Goal: Task Accomplishment & Management: Manage account settings

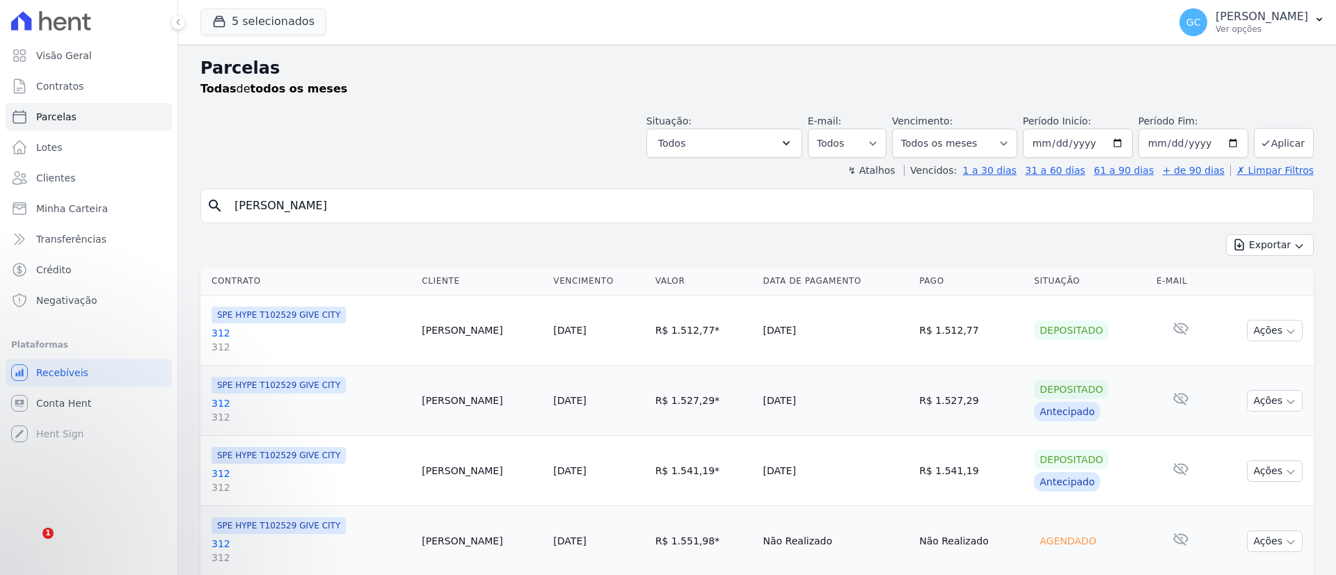
select select
click at [93, 502] on p "Adriane • Há 14h" at bounding box center [160, 500] width 179 height 13
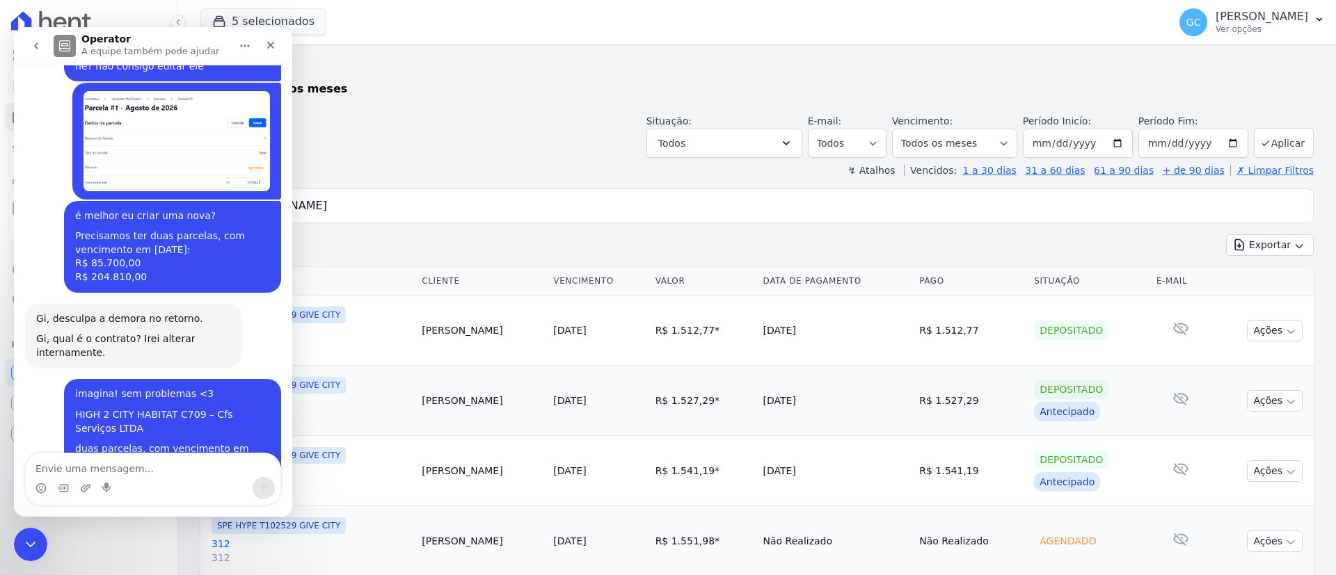
scroll to position [1489, 0]
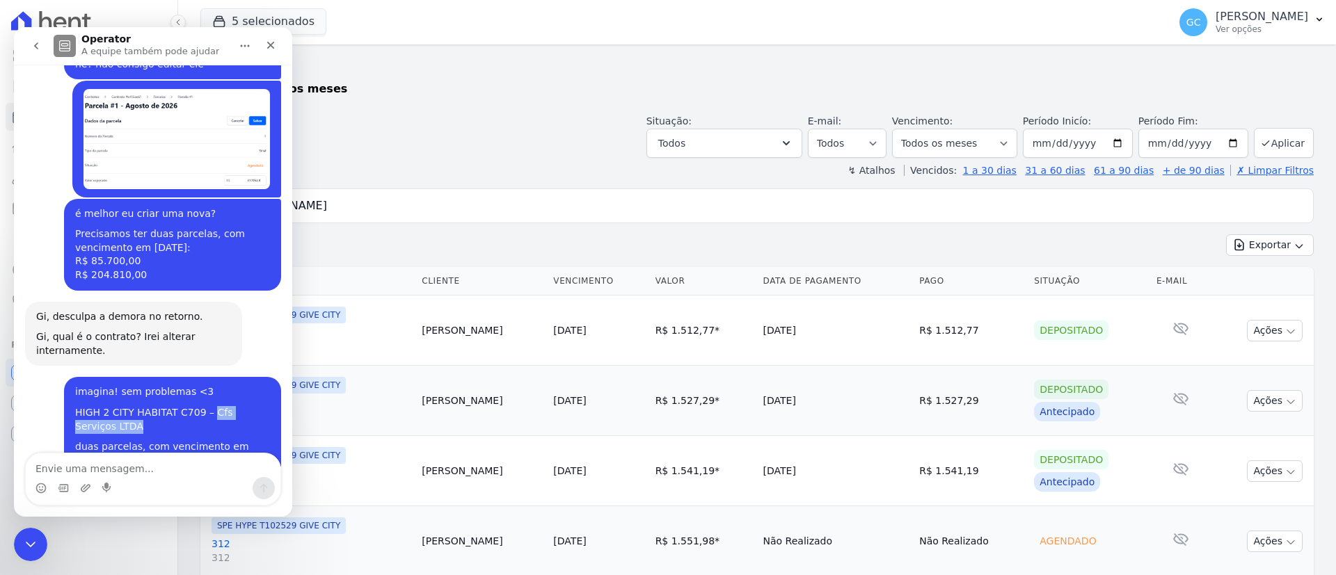
drag, startPoint x: 193, startPoint y: 237, endPoint x: 102, endPoint y: 250, distance: 92.0
click at [102, 406] on div "HIGH 2 CITY HABITAT C709 – Cfs Serviços LTDA" at bounding box center [172, 419] width 195 height 27
copy div "Cfs Serviços LTDA"
click at [511, 191] on div "search Elaine Cristina De Araujo Ferreira" at bounding box center [756, 206] width 1113 height 35
click at [29, 553] on div "Encerramento do Messenger da Intercom" at bounding box center [28, 542] width 33 height 33
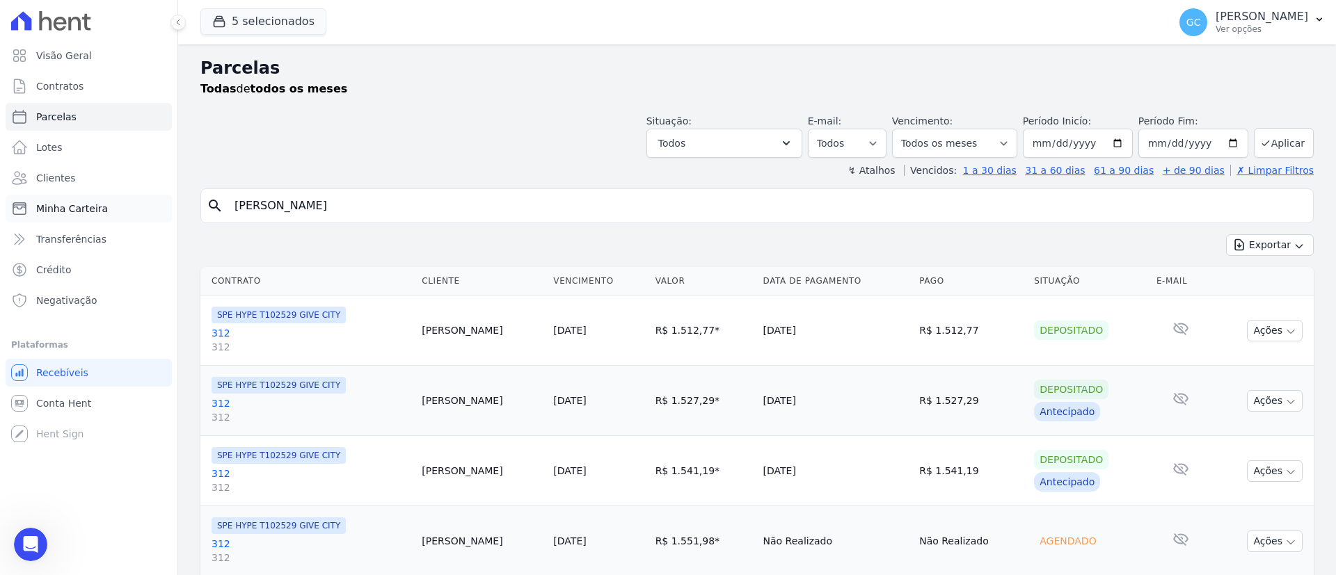
drag, startPoint x: 435, startPoint y: 208, endPoint x: 123, endPoint y: 200, distance: 312.4
click at [123, 200] on div "Visão Geral Contratos Parcelas Lotes Clientes Minha Carteira Transferências Cré…" at bounding box center [668, 287] width 1336 height 575
type input "Cfs Serviços LTDA"
select select
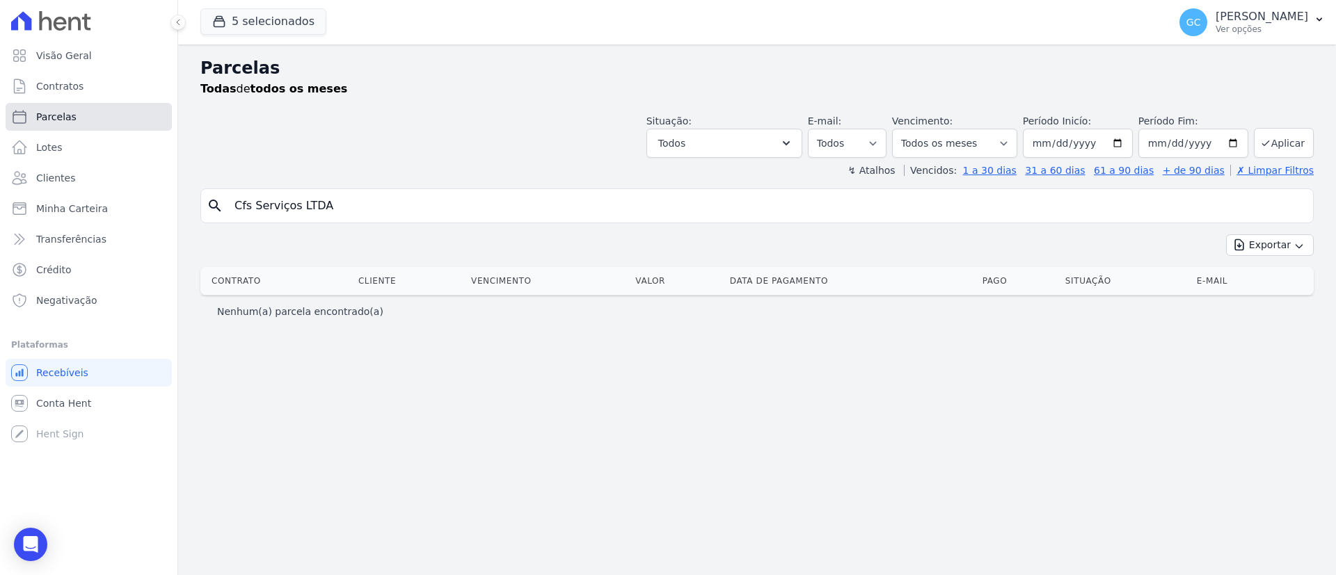
click at [50, 105] on link "Parcelas" at bounding box center [89, 117] width 166 height 28
select select
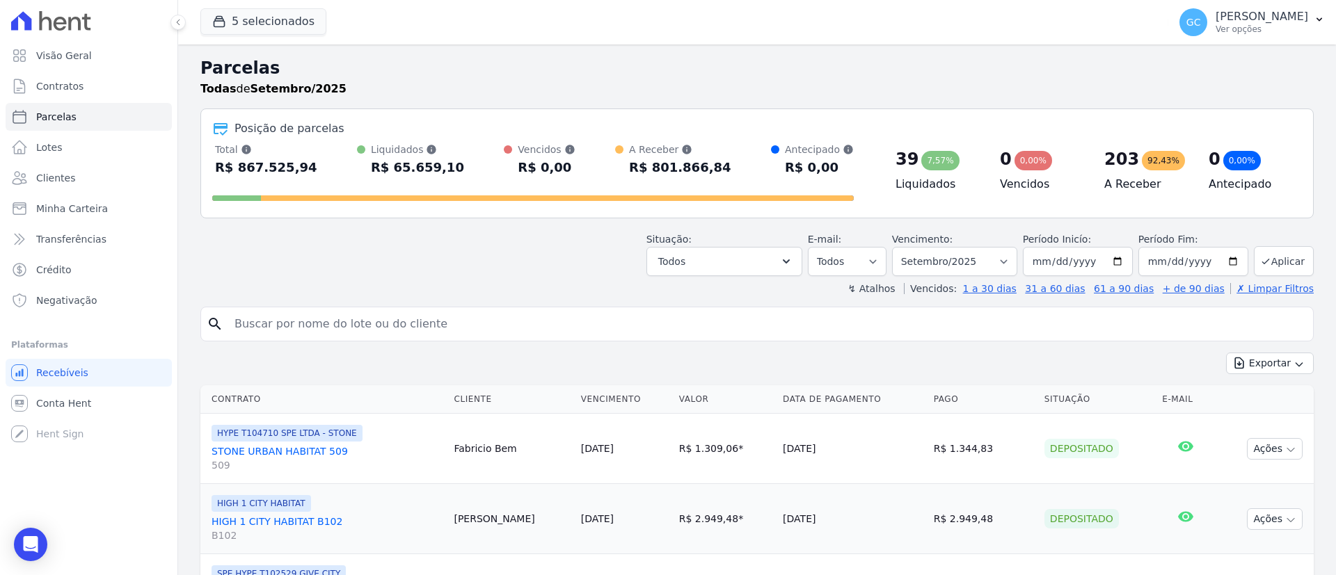
click at [335, 333] on input "search" at bounding box center [766, 324] width 1081 height 28
paste input "Cfs Serviços LTDA"
type input "Cfs Serviços LTDA"
select select
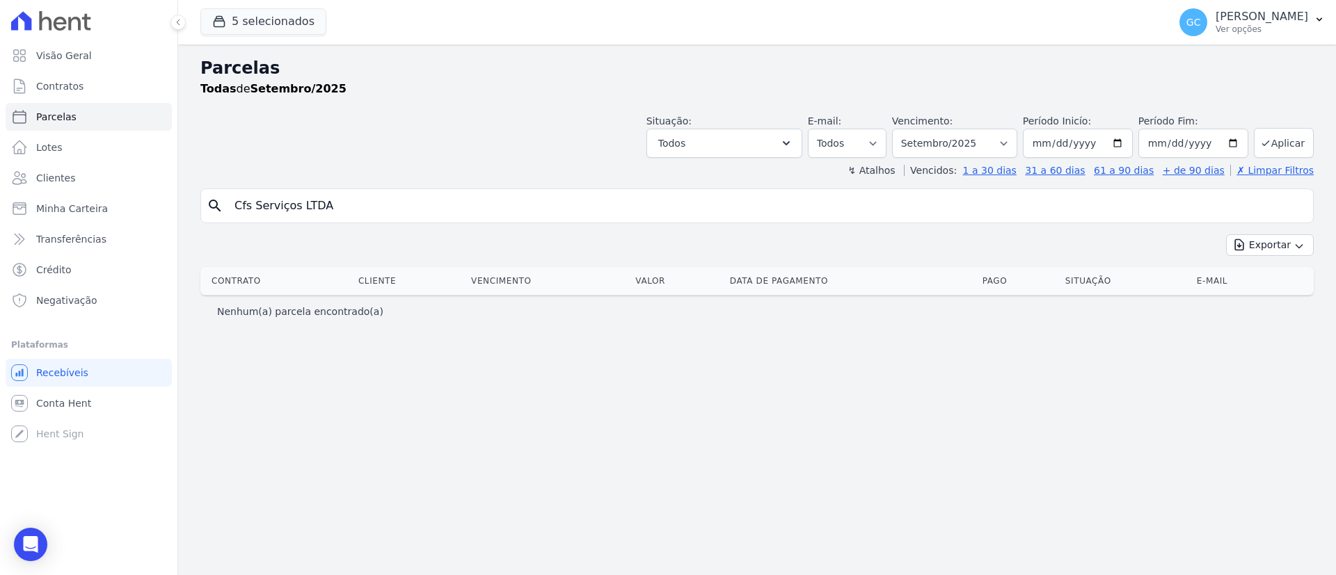
drag, startPoint x: 387, startPoint y: 213, endPoint x: 250, endPoint y: 229, distance: 138.7
click at [250, 229] on div "search Cfs Serviços LTDA Exportar Exportar PDF Exportar CSV Contrato Cliente Ve…" at bounding box center [756, 258] width 1113 height 138
type input "Cfs"
select select
click at [80, 182] on link "Clientes" at bounding box center [89, 178] width 166 height 28
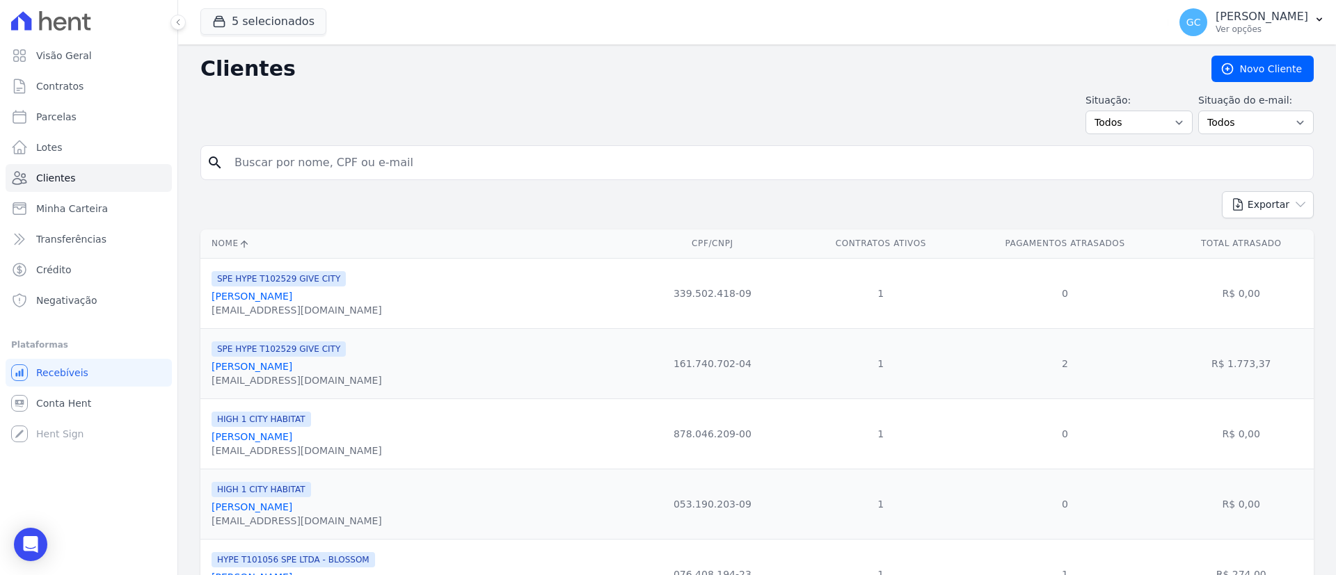
click at [857, 179] on div "search" at bounding box center [756, 162] width 1113 height 35
click at [786, 166] on input "search" at bounding box center [766, 163] width 1081 height 28
paste input "Cfs Serviços LTDA"
type input "Cfs Serviços LTDA"
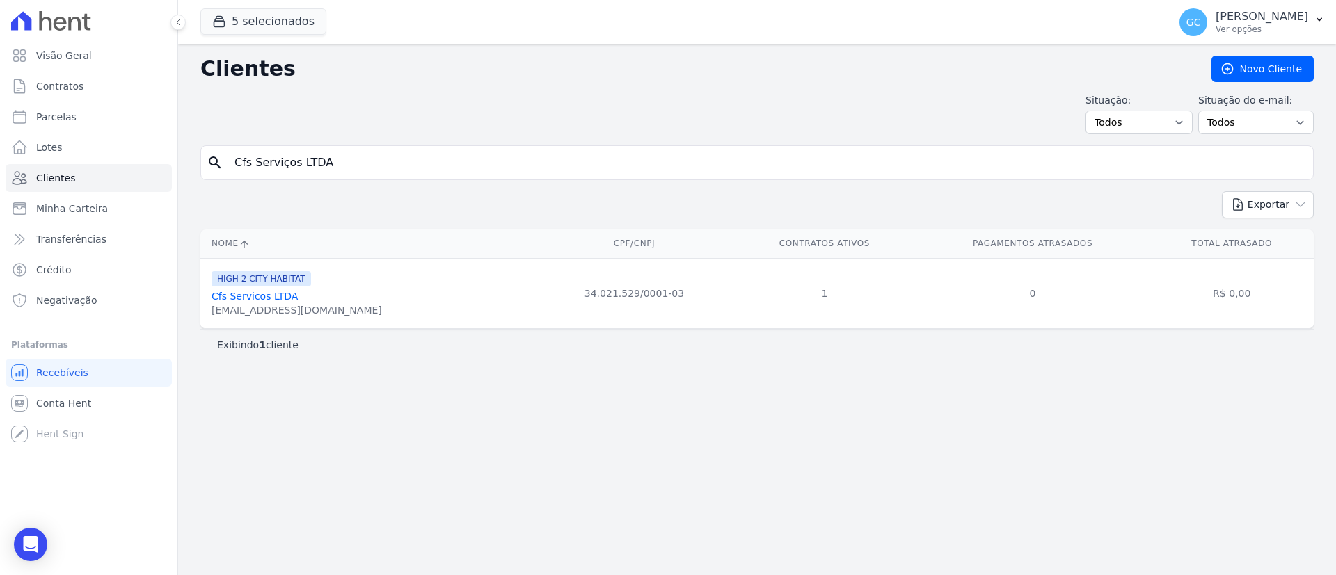
click at [260, 293] on link "Cfs Servicos LTDA" at bounding box center [254, 296] width 86 height 11
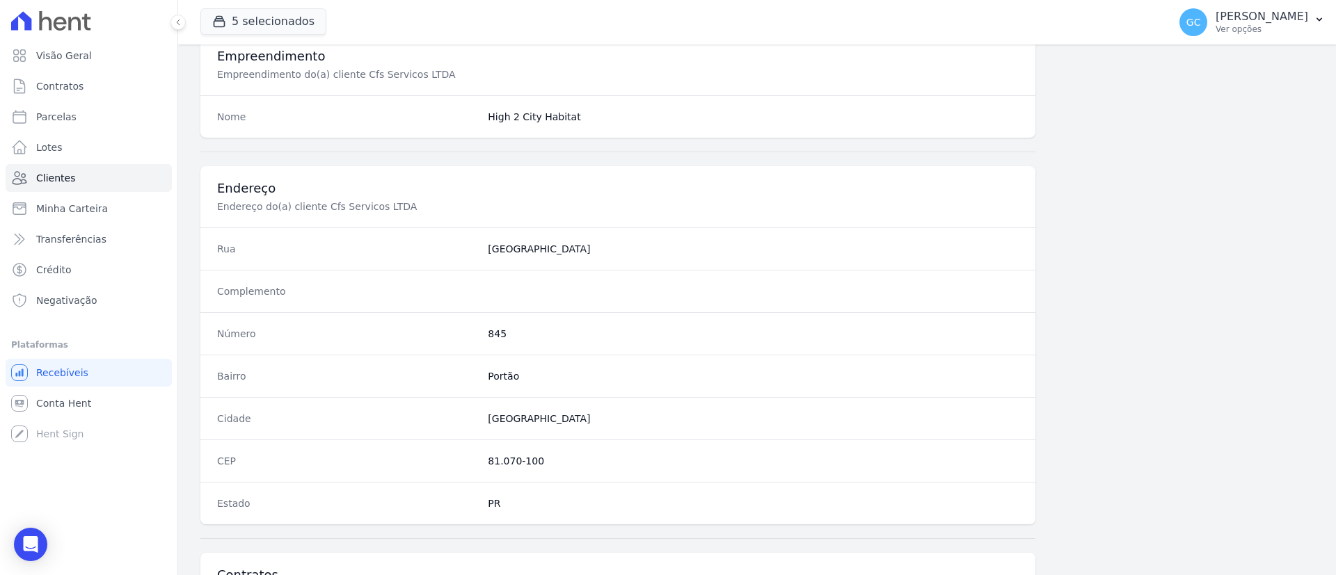
scroll to position [726, 0]
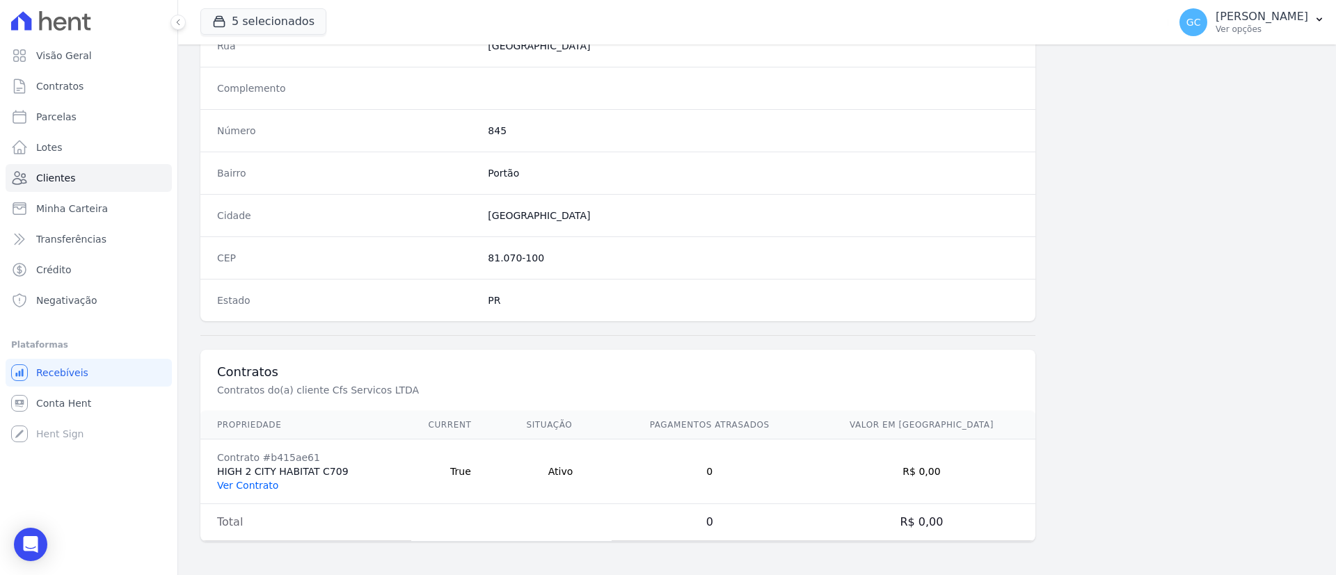
click at [257, 484] on link "Ver Contrato" at bounding box center [247, 485] width 61 height 11
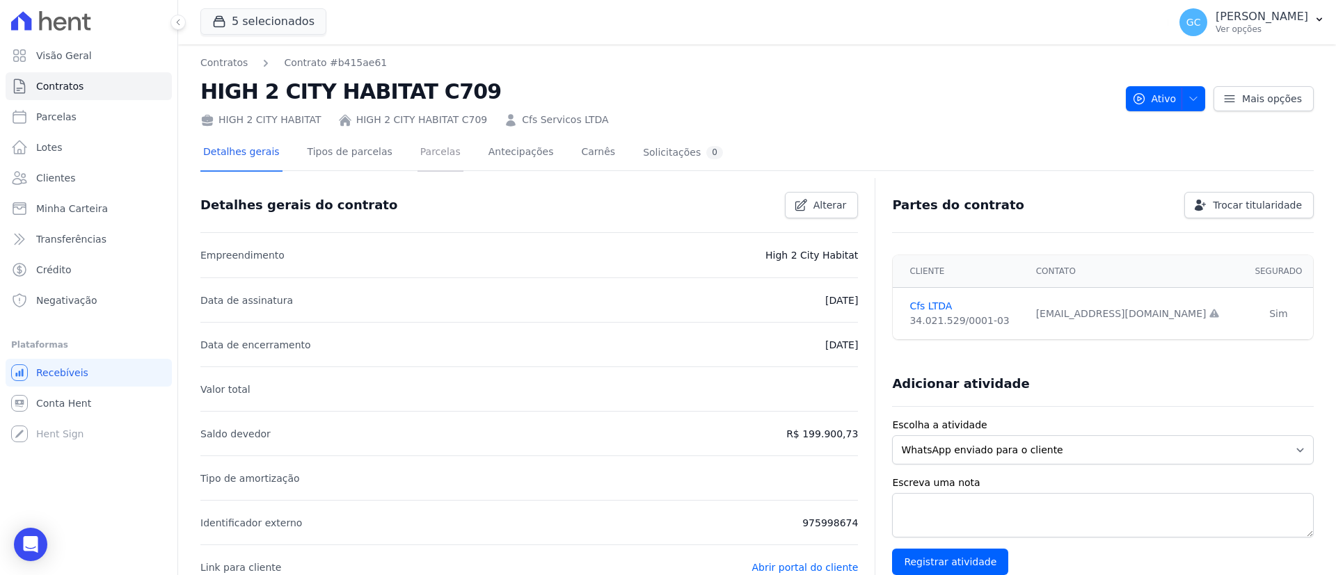
click at [422, 158] on link "Parcelas" at bounding box center [440, 153] width 46 height 37
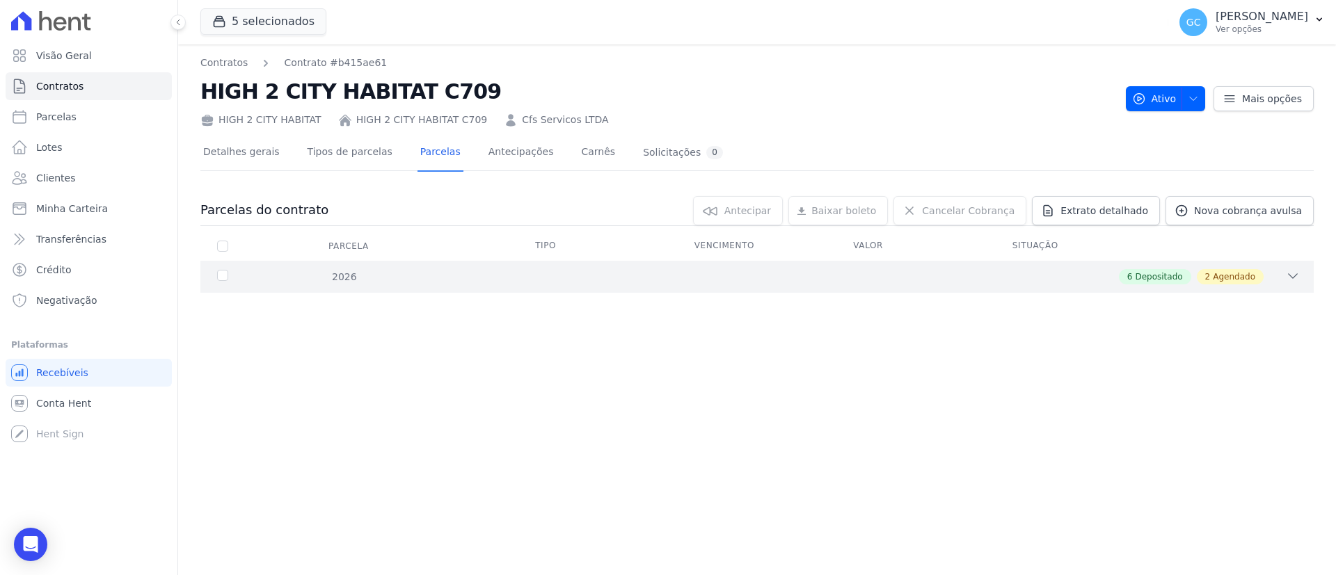
click at [323, 282] on div "6 Depositado 2 Agendado" at bounding box center [811, 276] width 976 height 15
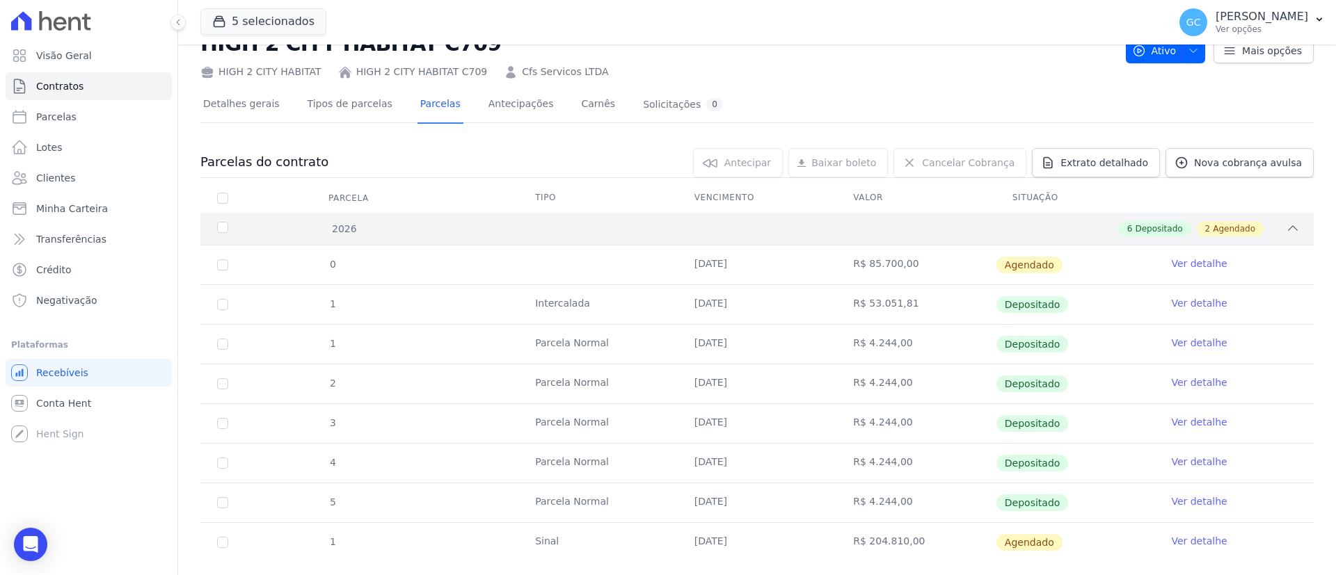
scroll to position [77, 0]
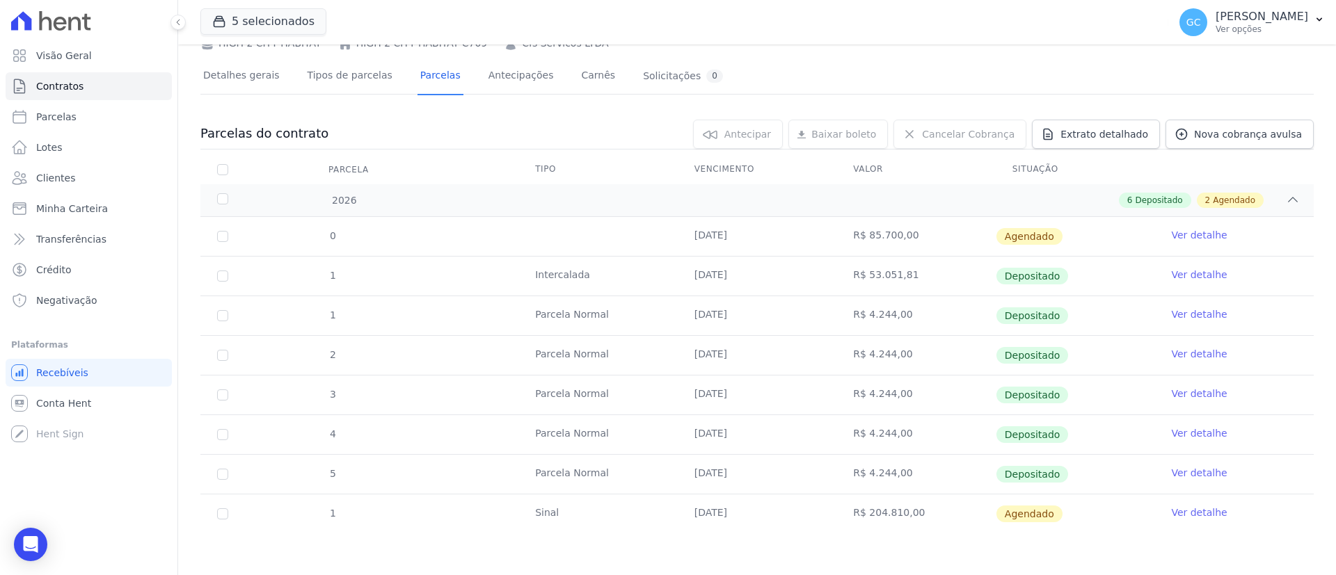
click at [650, 518] on td "Sinal" at bounding box center [597, 514] width 159 height 39
click at [1171, 511] on link "Ver detalhe" at bounding box center [1199, 513] width 56 height 14
click at [1171, 506] on link "Ver detalhe" at bounding box center [1199, 513] width 56 height 14
click at [1174, 510] on link "Ver detalhe" at bounding box center [1199, 513] width 56 height 14
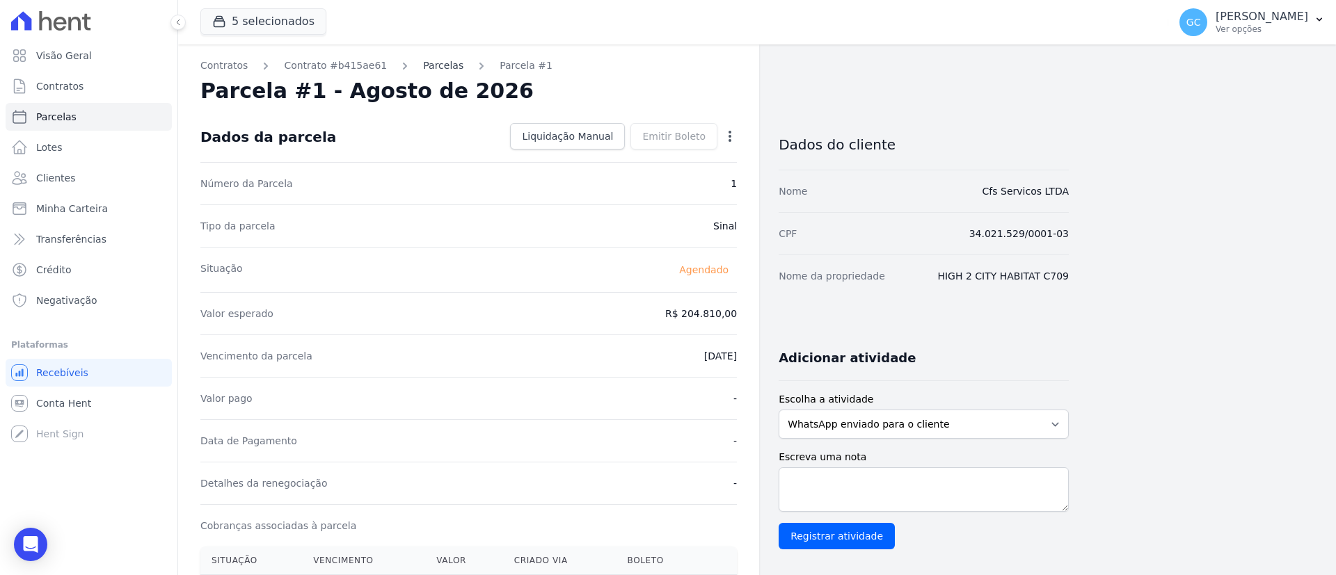
click at [423, 72] on link "Parcelas" at bounding box center [443, 65] width 40 height 15
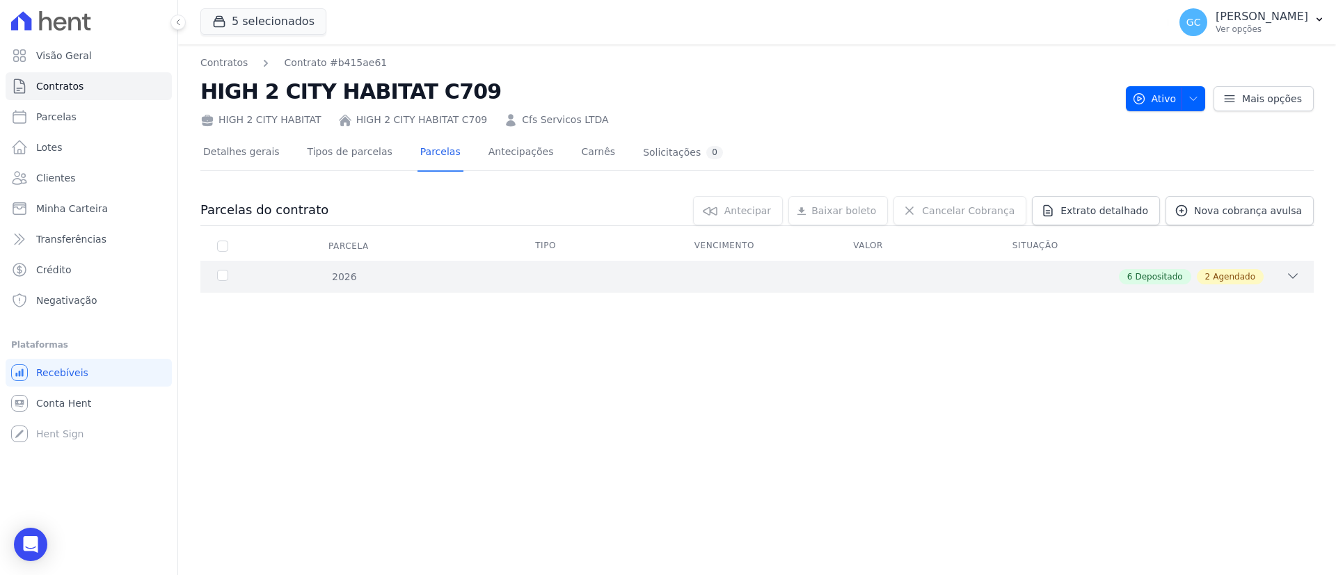
click at [893, 287] on div "2026 6 Depositado 2 Agendado" at bounding box center [756, 277] width 1113 height 32
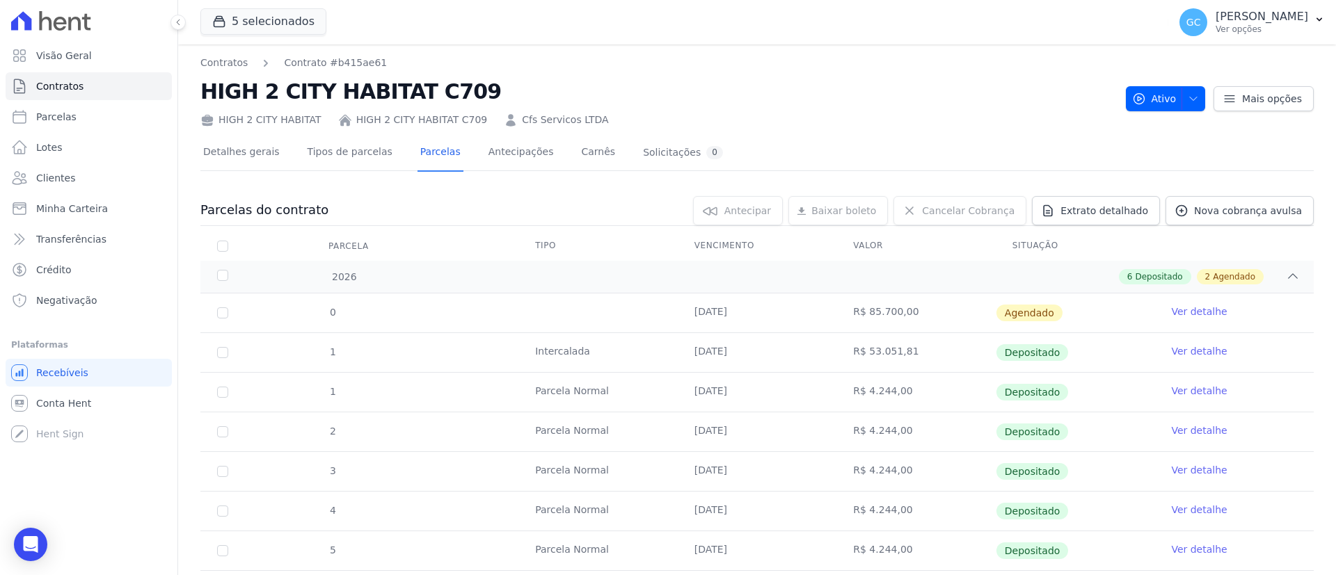
click at [1203, 315] on link "Ver detalhe" at bounding box center [1199, 312] width 56 height 14
click at [31, 557] on div "Visão Geral Contratos Parcelas Lotes Clientes Minha Carteira Transferências Cré…" at bounding box center [88, 287] width 177 height 575
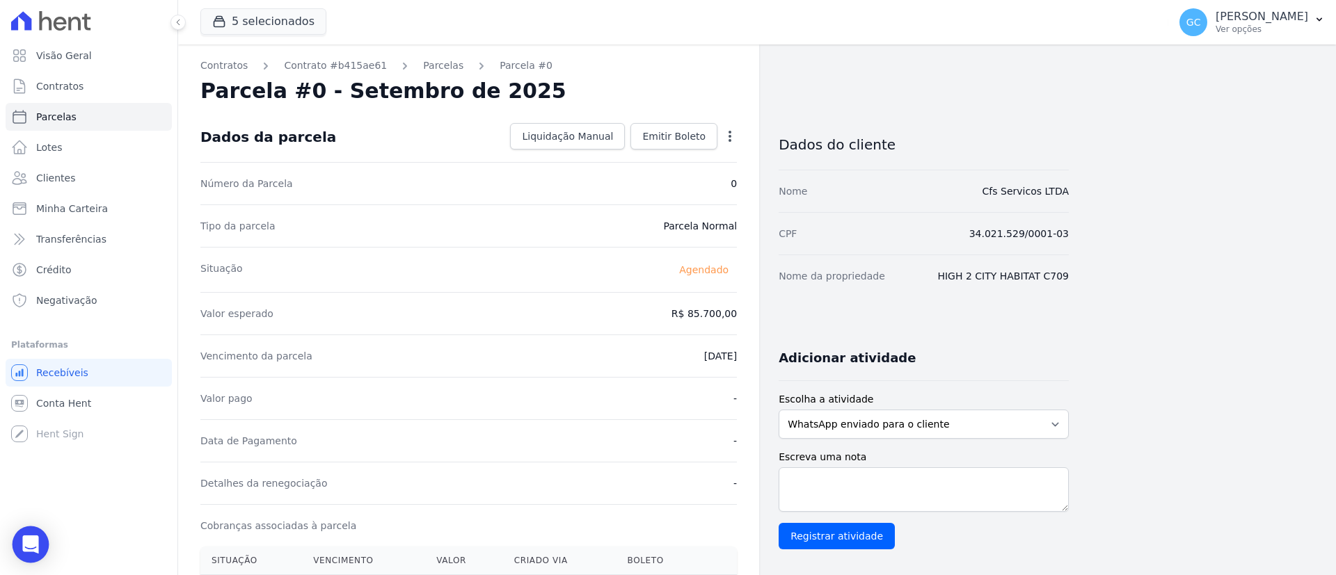
click at [26, 550] on icon "Open Intercom Messenger" at bounding box center [30, 545] width 16 height 18
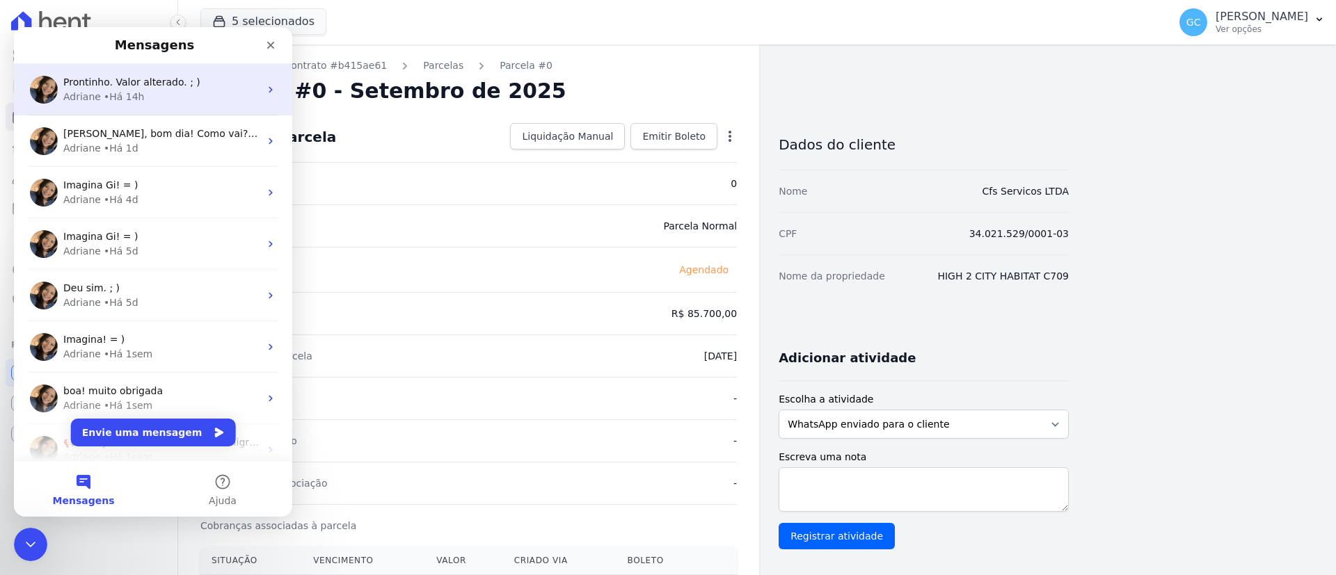
click at [129, 88] on span "Prontinho. Valor alterado. ; )" at bounding box center [131, 82] width 137 height 11
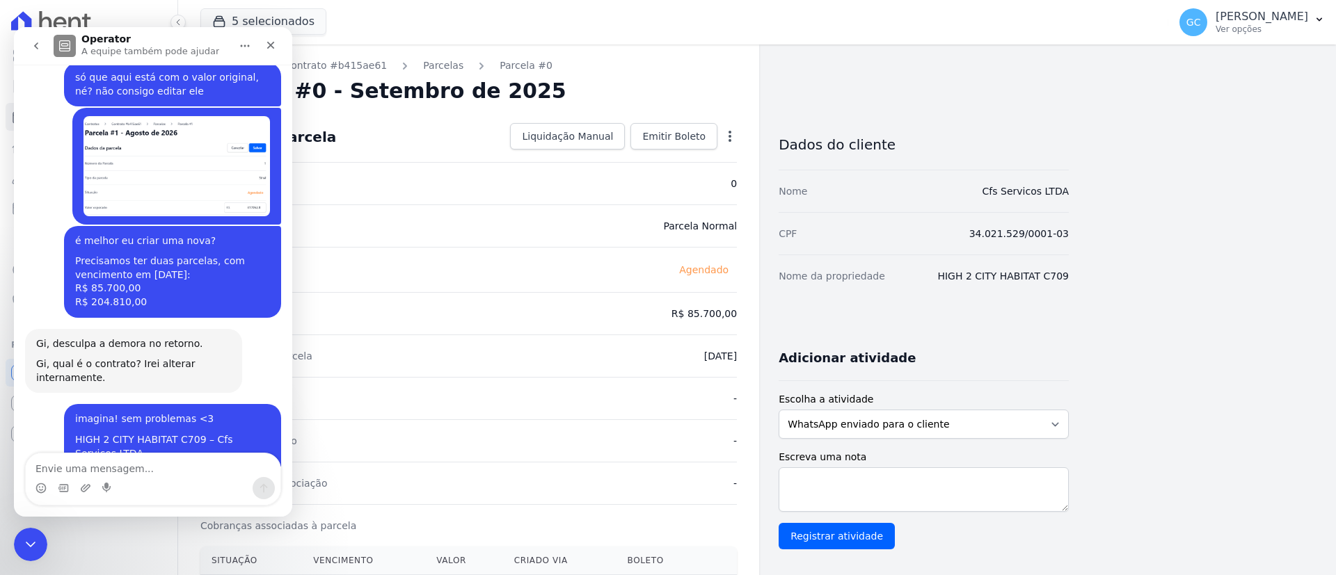
scroll to position [1466, 0]
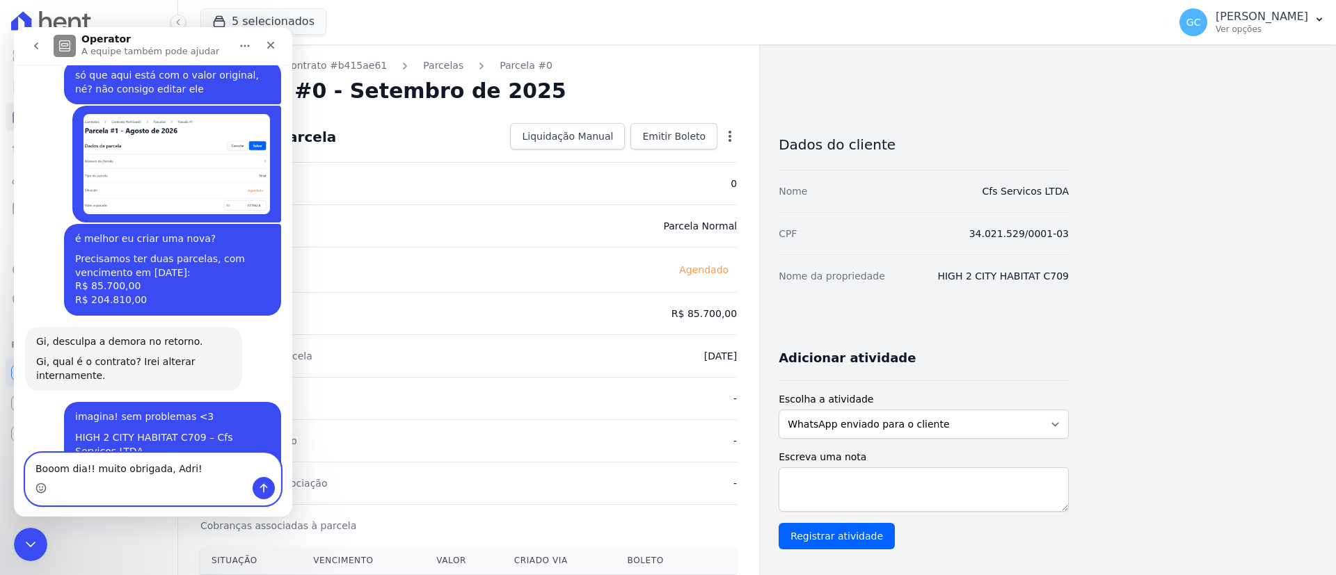
click at [44, 486] on icon "Selecionador de Emoji" at bounding box center [40, 488] width 11 height 11
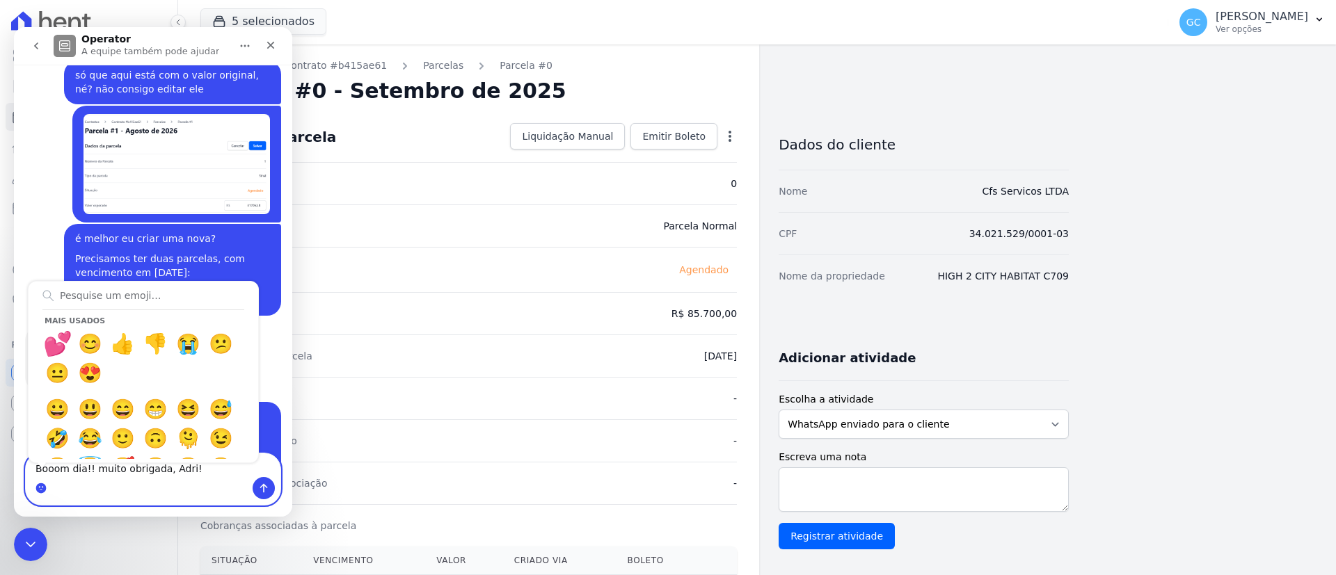
type textarea "Booom dia!! muito obrigada, Adri! 💕"
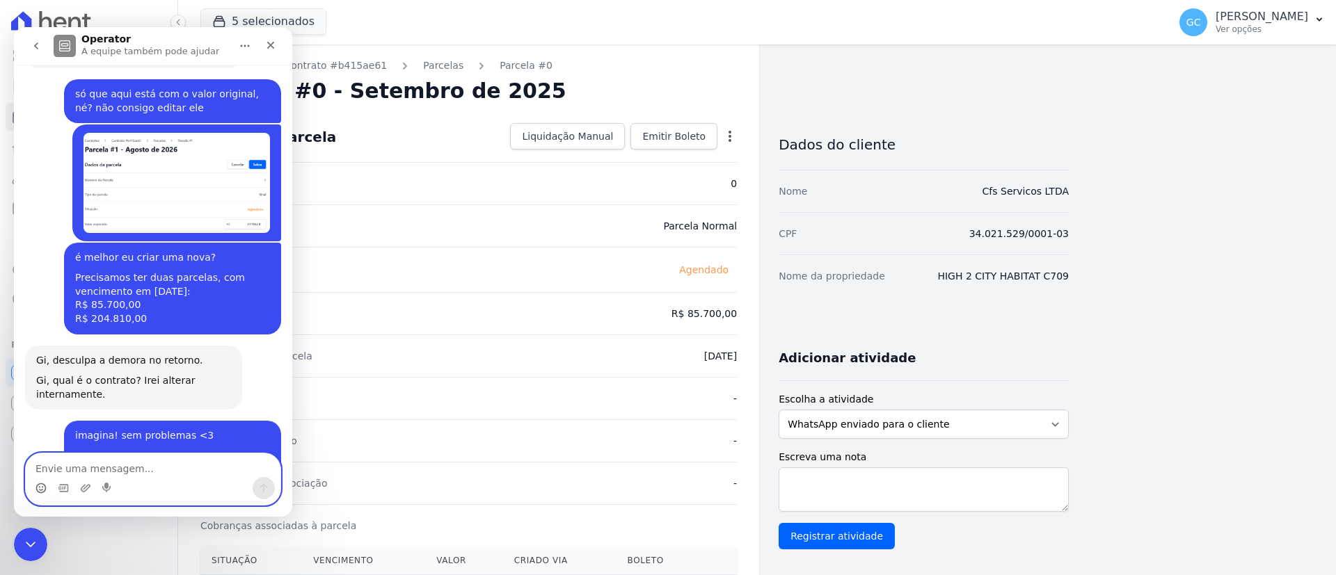
scroll to position [1545, 0]
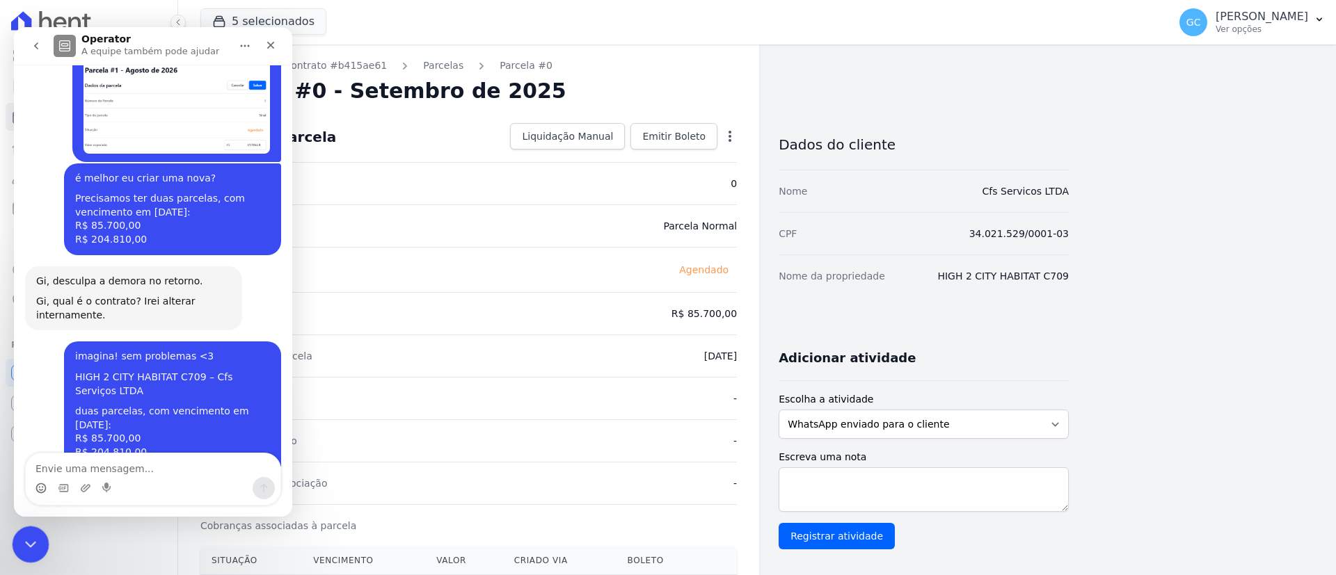
click at [32, 539] on icon "Encerramento do Messenger da Intercom" at bounding box center [28, 542] width 17 height 17
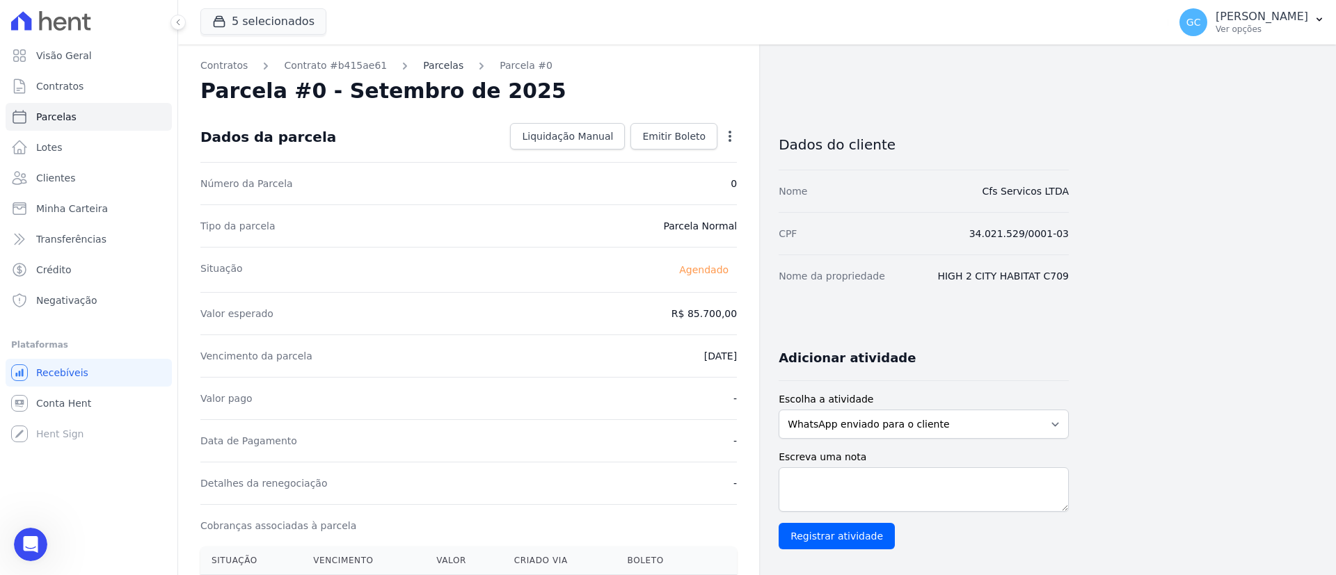
click at [429, 65] on link "Parcelas" at bounding box center [443, 65] width 40 height 15
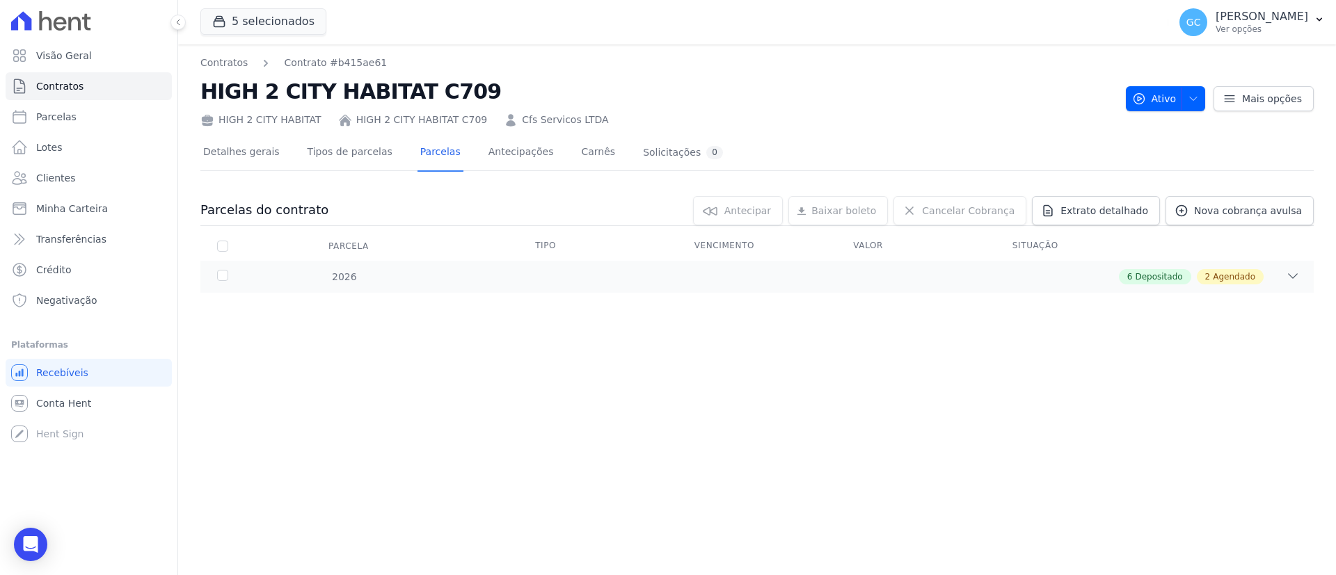
click at [406, 305] on div "Parcelas do contrato 0 selecionada(s) Antecipar Antecipar Renegociar Baixar bol…" at bounding box center [756, 244] width 1113 height 125
click at [392, 292] on div "2026 6 Depositado 2 Agendado" at bounding box center [756, 277] width 1113 height 32
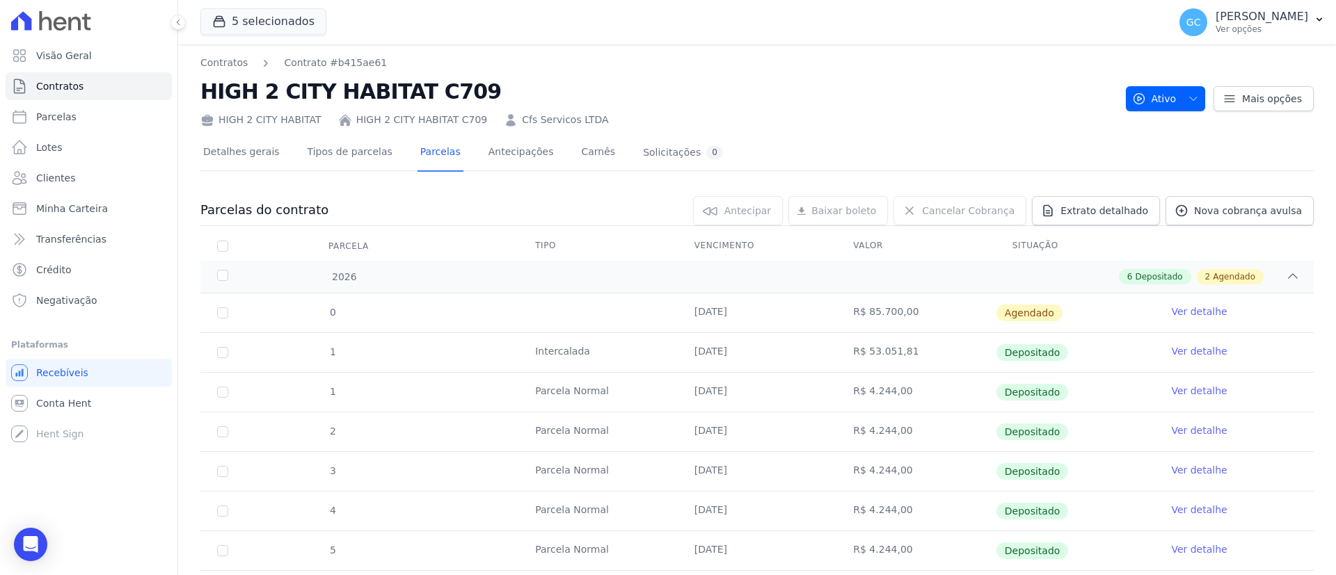
scroll to position [77, 0]
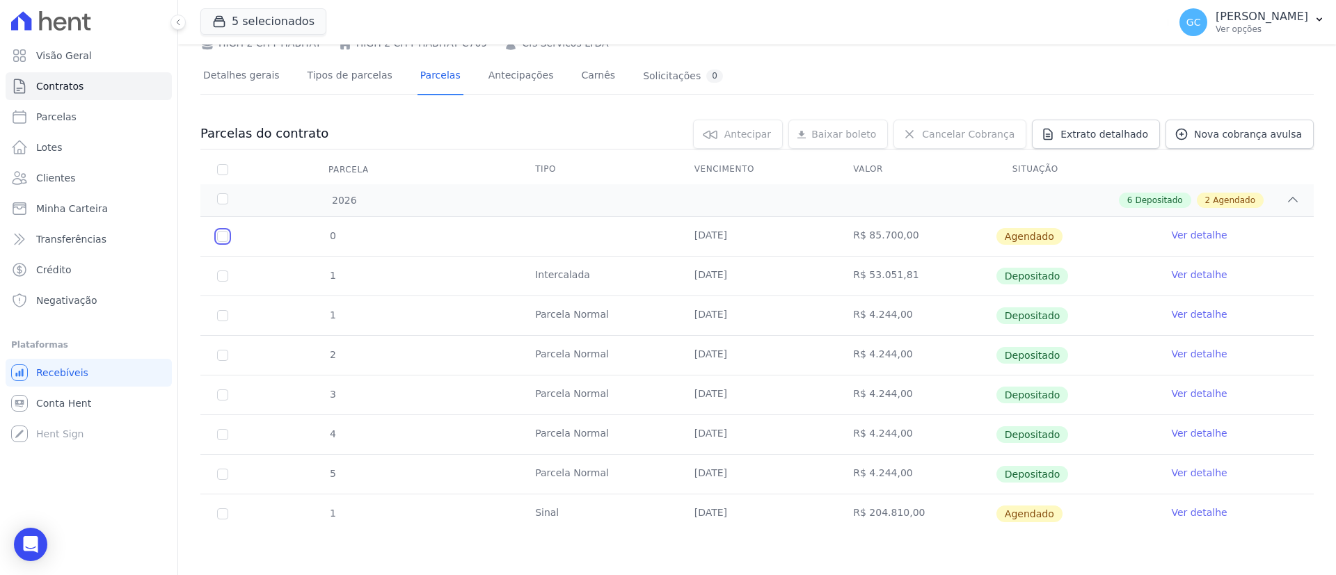
click at [225, 240] on input "checkbox" at bounding box center [222, 236] width 11 height 11
checkbox input "true"
click at [726, 138] on link "Antecipar" at bounding box center [718, 134] width 90 height 29
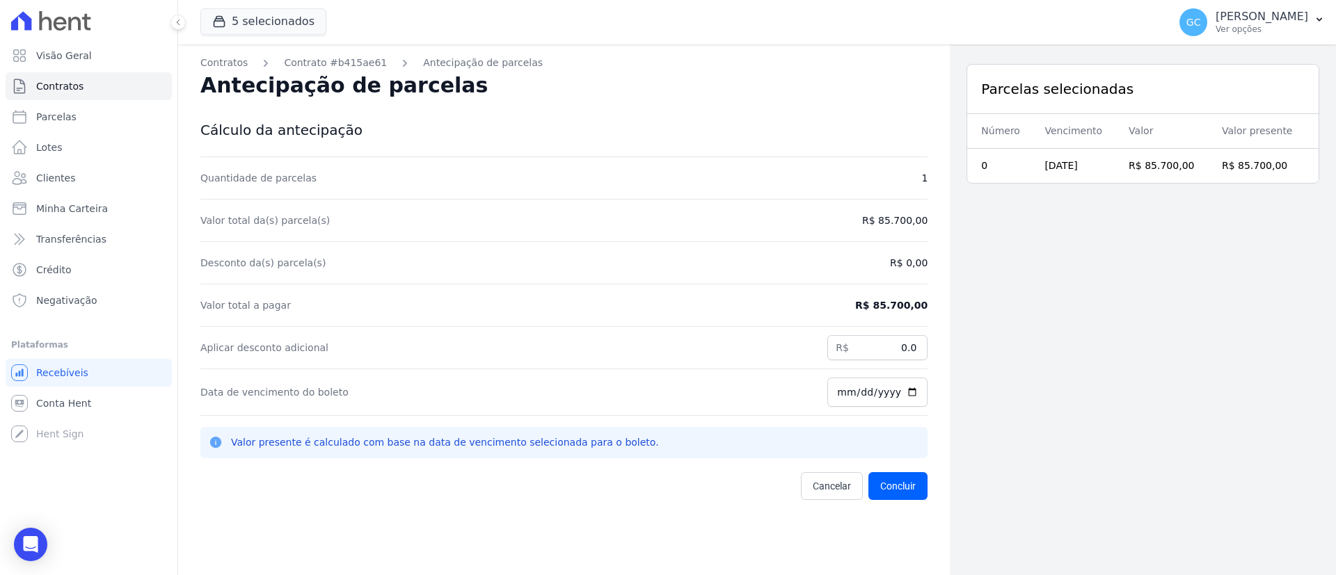
click at [1168, 495] on div "Parcelas selecionadas Número Vencimento Valor Valor presente 0 28/08/2026 R$ 85…" at bounding box center [1143, 332] width 386 height 575
drag, startPoint x: 917, startPoint y: 303, endPoint x: 876, endPoint y: 306, distance: 41.2
click at [876, 306] on div "Contratos Contrato #b415ae61 Antecipação de parcelas Antecipação de parcelas Cá…" at bounding box center [563, 332] width 771 height 575
copy dd "85.700,00"
click at [1197, 262] on div "Parcelas selecionadas Número Vencimento Valor Valor presente 0 28/08/2026 R$ 85…" at bounding box center [1143, 332] width 386 height 575
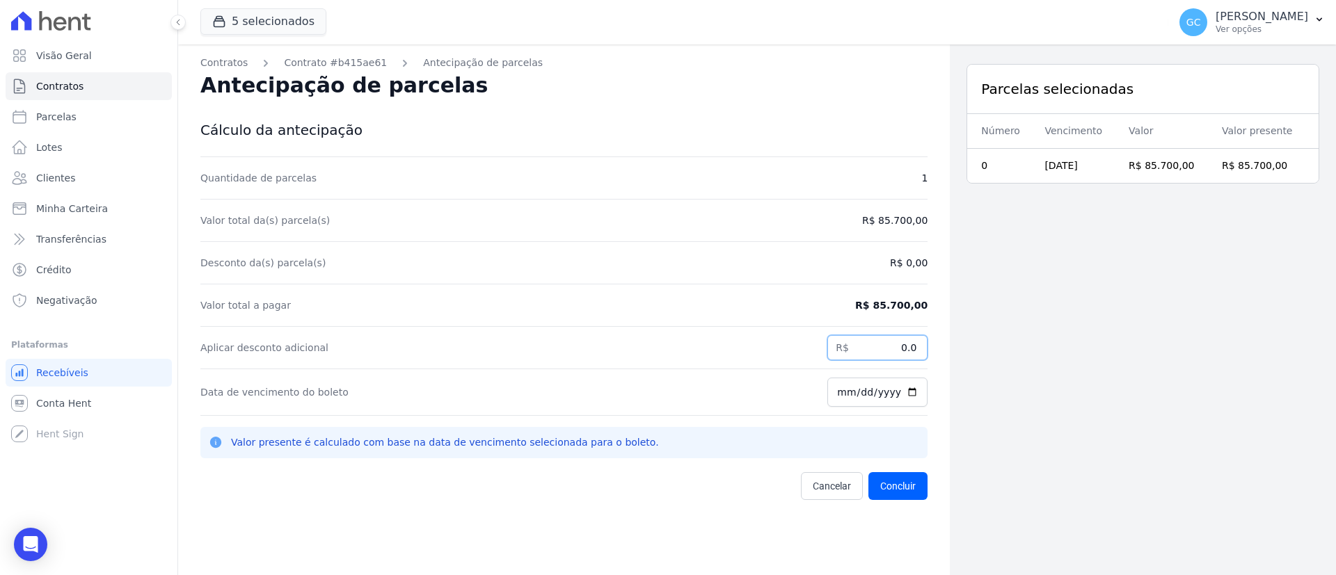
click at [883, 340] on input "0.0" at bounding box center [877, 347] width 100 height 25
paste input "58785"
drag, startPoint x: 846, startPoint y: 342, endPoint x: 959, endPoint y: 362, distance: 115.1
click at [959, 362] on div "Contratos Contrato #b415ae61 Antecipação de parcelas Antecipação de parcelas Cá…" at bounding box center [757, 332] width 1158 height 575
paste input ".85"
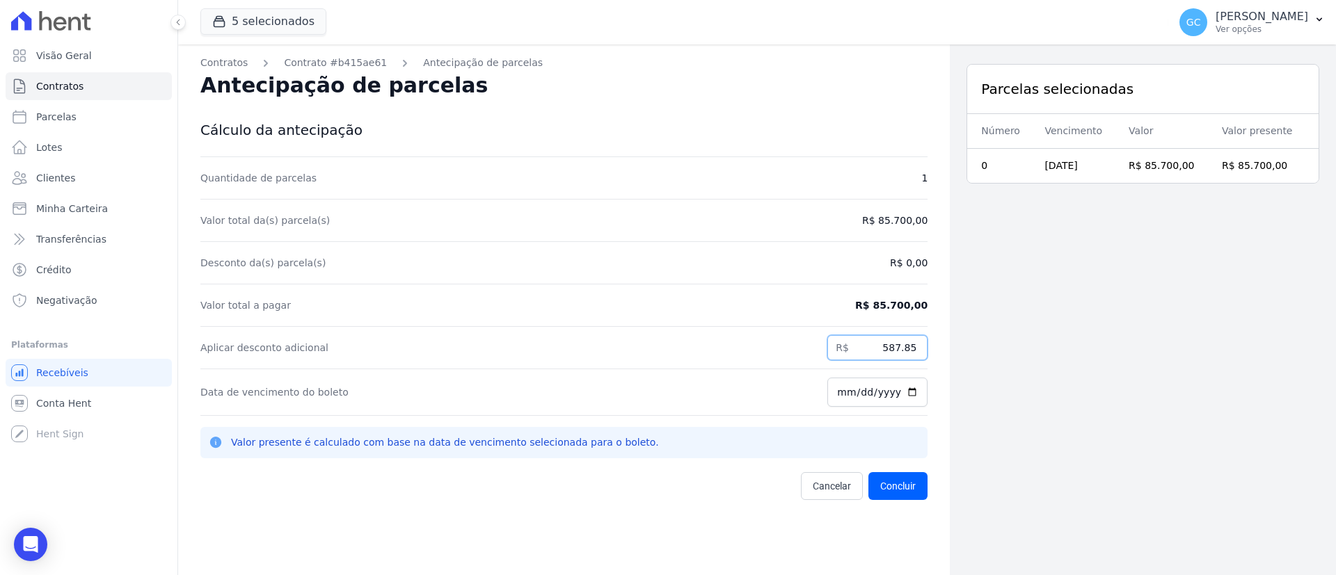
type input "587.85"
click at [959, 362] on div "Parcelas selecionadas Número Vencimento Valor Valor presente 0 28/08/2026 R$ 85…" at bounding box center [1143, 332] width 386 height 575
click at [906, 470] on div "Quantidade de parcelas 1 Valor total da(s) parcela(s) R$ 85.700,00 Desconto da(…" at bounding box center [563, 328] width 727 height 343
click at [899, 478] on button "Concluir" at bounding box center [897, 486] width 59 height 28
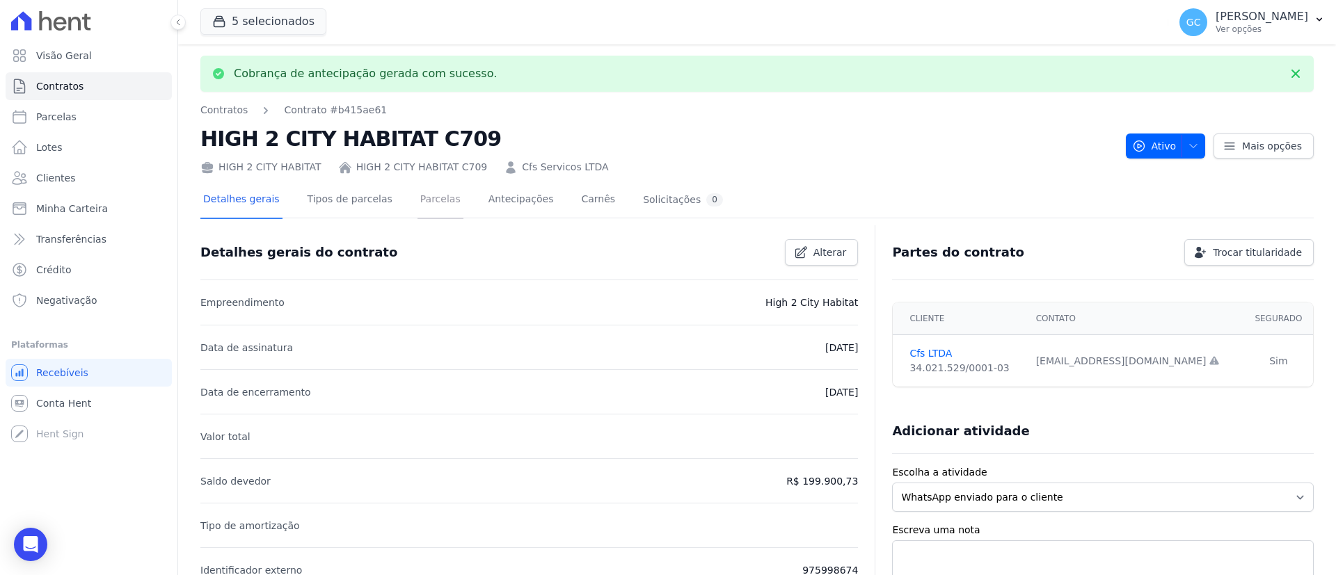
click at [434, 205] on link "Parcelas" at bounding box center [440, 200] width 46 height 37
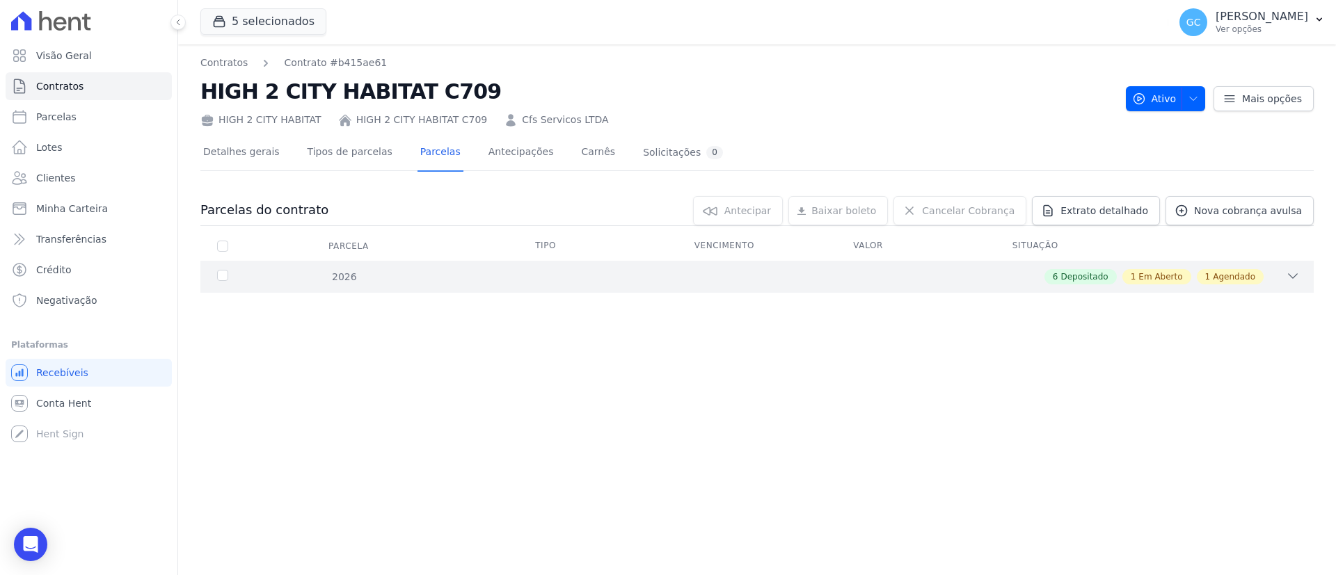
click at [447, 289] on div "2026 6 Depositado 1 Em Aberto 1 Agendado" at bounding box center [756, 277] width 1113 height 32
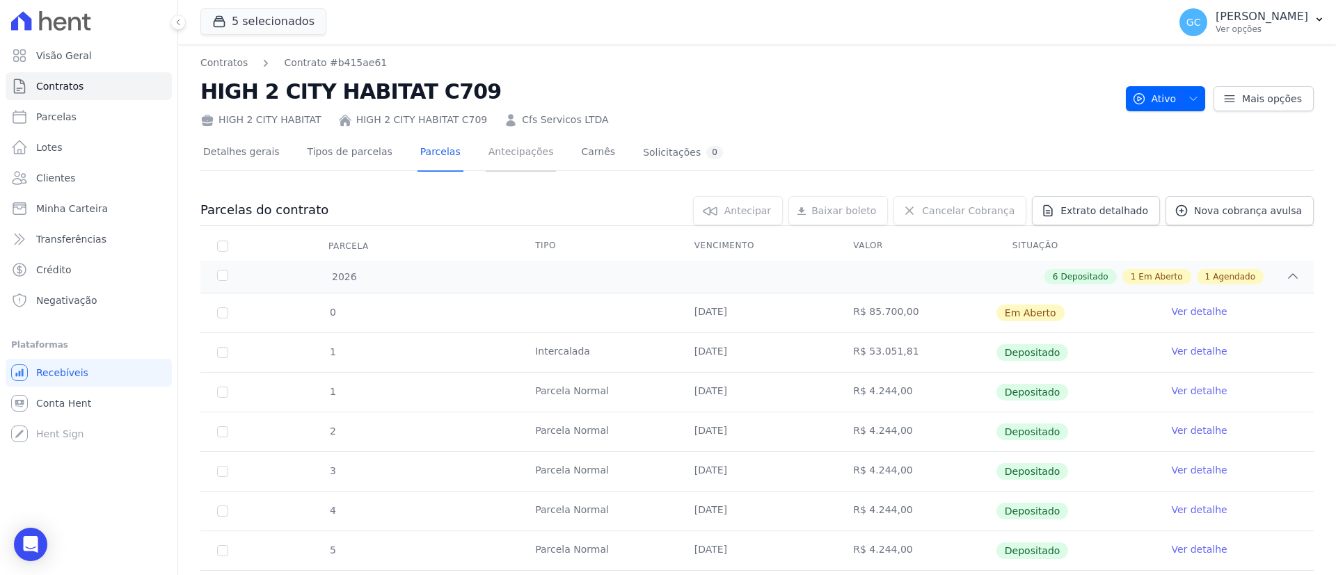
click at [518, 151] on link "Antecipações" at bounding box center [521, 153] width 71 height 37
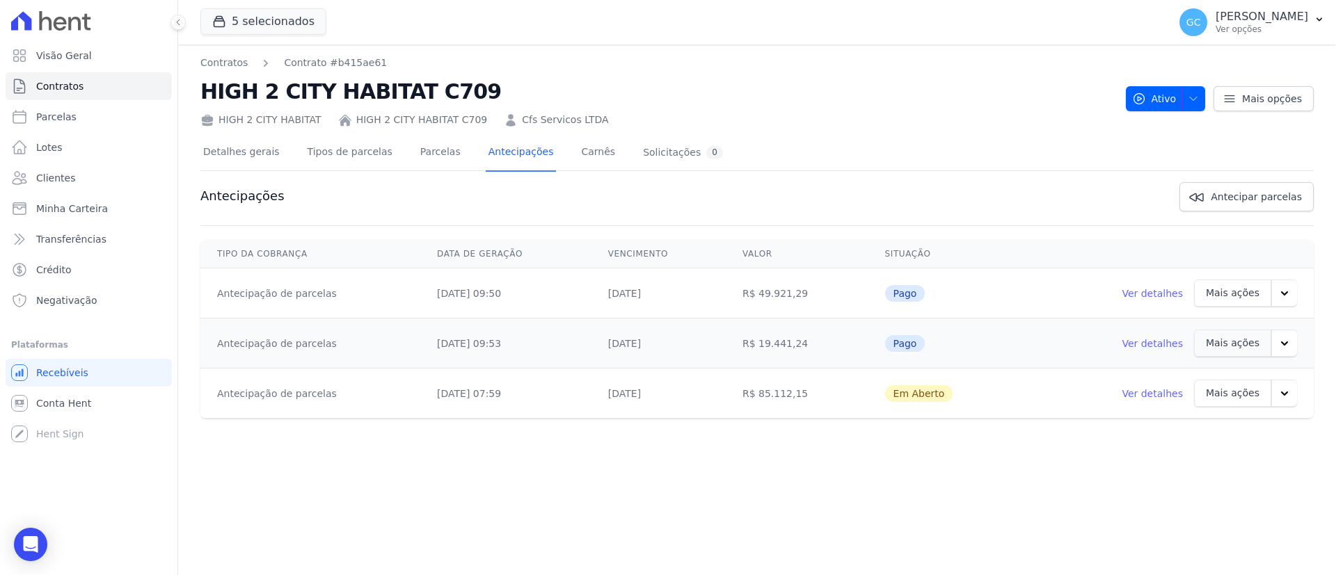
click at [1296, 399] on button "button" at bounding box center [1284, 393] width 26 height 27
click at [1237, 429] on li "Ver boleto" at bounding box center [1247, 431] width 178 height 37
click at [1206, 440] on link "Ver boleto" at bounding box center [1205, 430] width 72 height 33
click at [1153, 394] on link "Ver detalhes" at bounding box center [1151, 394] width 61 height 14
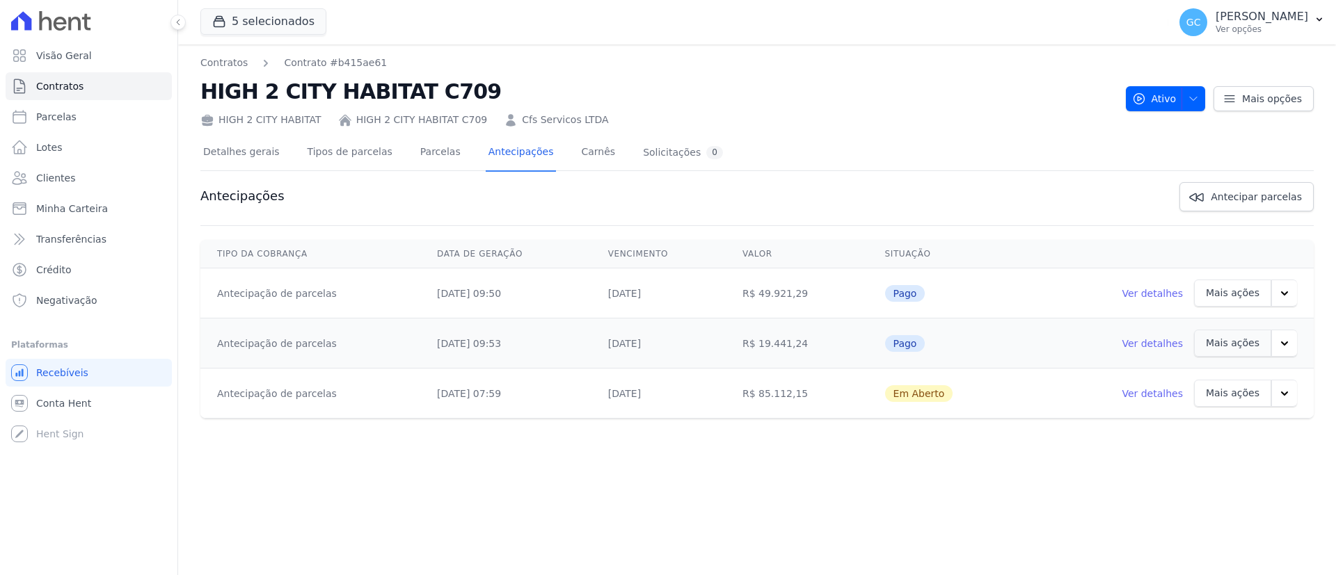
click at [1153, 394] on link "Ver detalhes" at bounding box center [1151, 394] width 61 height 14
click at [1239, 392] on p "Mais ações" at bounding box center [1233, 393] width 54 height 15
click at [1281, 389] on icon "button" at bounding box center [1284, 394] width 14 height 14
click at [938, 371] on td "Em Aberto" at bounding box center [941, 394] width 146 height 50
click at [578, 399] on td "03/09/2025, 07:59" at bounding box center [505, 394] width 171 height 50
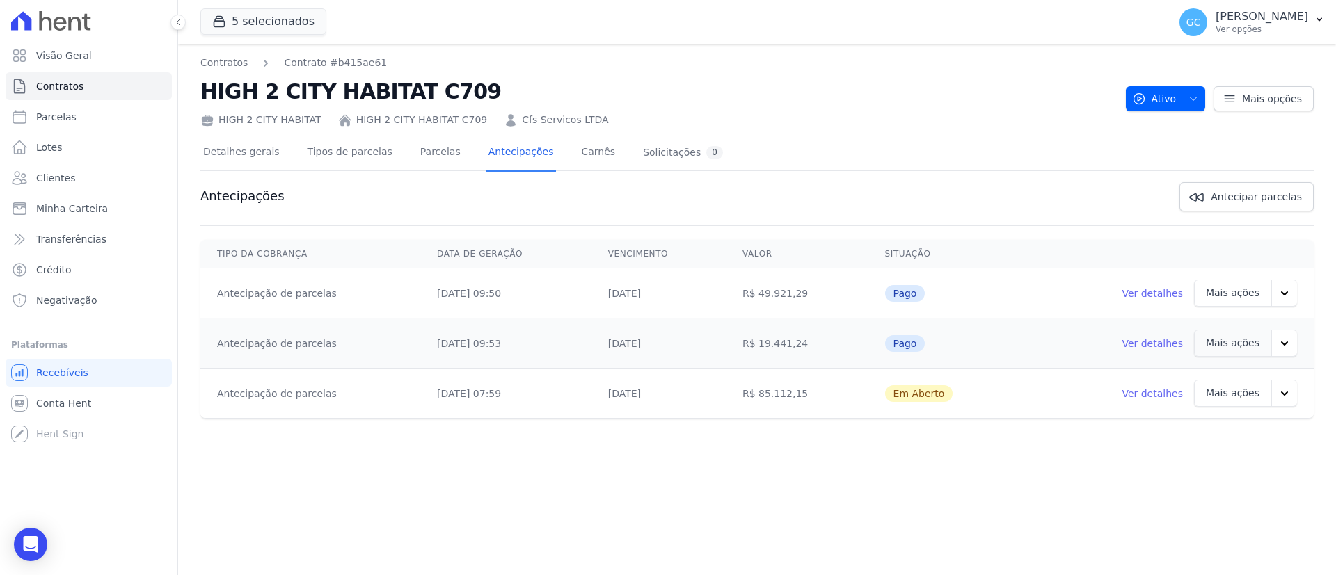
click at [749, 382] on td "R$ 85.112,15" at bounding box center [797, 394] width 143 height 50
click at [943, 392] on td "Em Aberto" at bounding box center [941, 394] width 146 height 50
click at [901, 397] on span "Em Aberto" at bounding box center [919, 393] width 68 height 17
click at [1178, 392] on link "Ver detalhes" at bounding box center [1151, 394] width 61 height 14
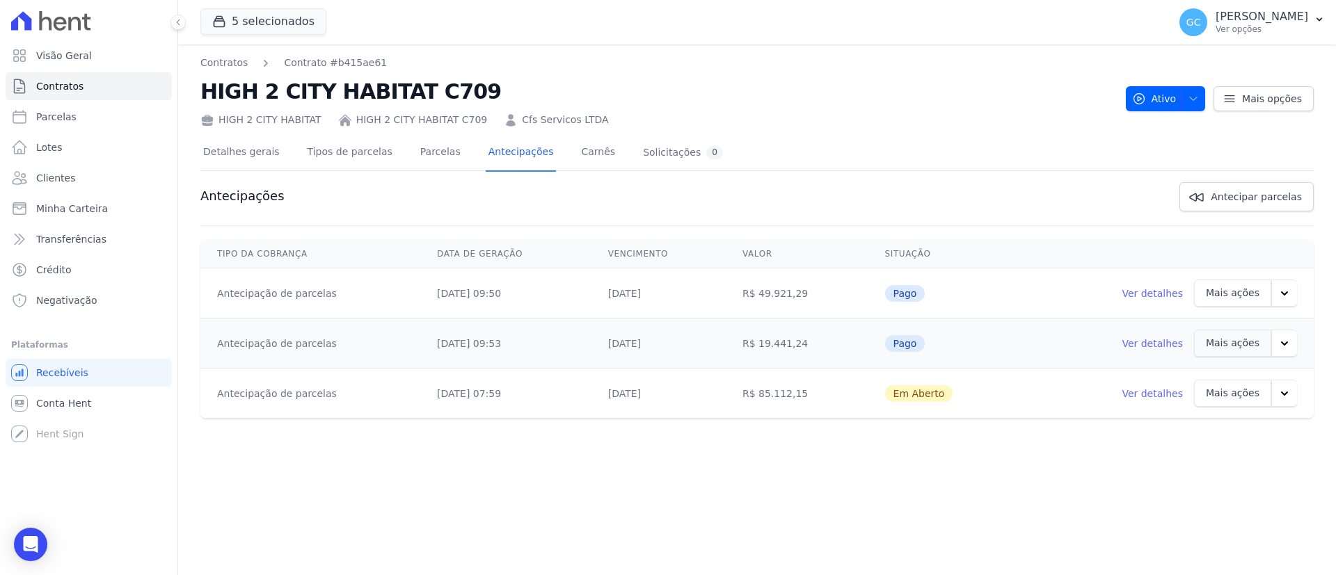
click at [1176, 398] on link "Ver detalhes" at bounding box center [1151, 394] width 61 height 14
click at [1281, 387] on icon "button" at bounding box center [1284, 394] width 14 height 14
click at [1207, 441] on link "Ver boleto" at bounding box center [1205, 430] width 72 height 33
click at [1290, 387] on icon "button" at bounding box center [1284, 394] width 14 height 14
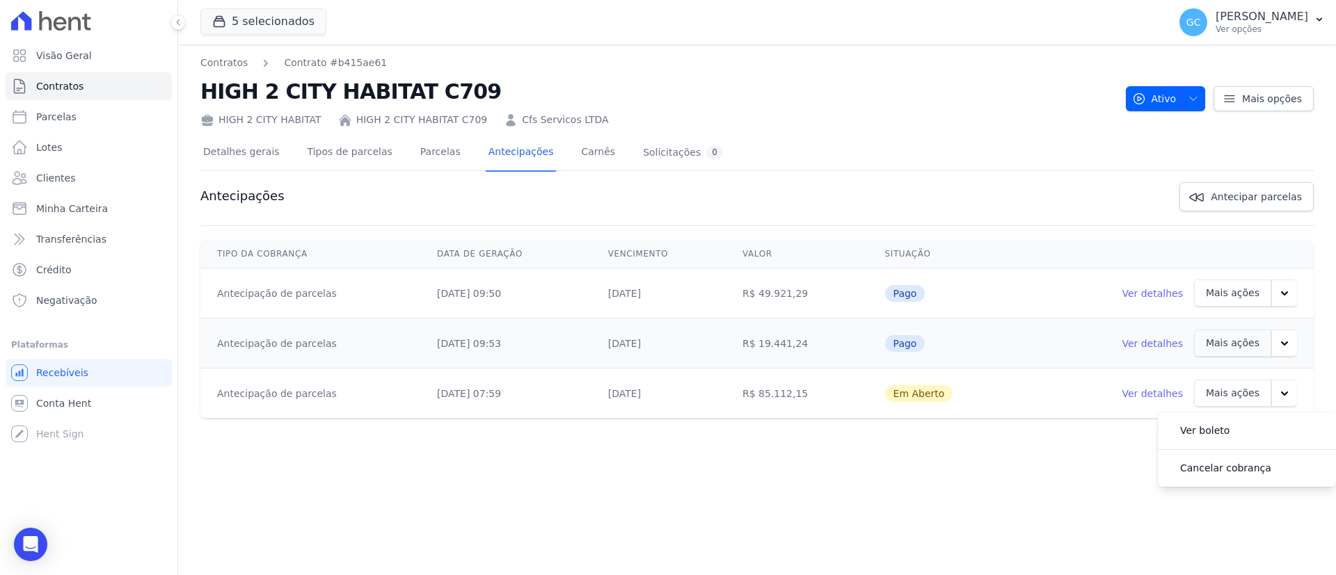
click at [1290, 387] on icon "button" at bounding box center [1284, 394] width 14 height 14
click at [1172, 389] on link "Ver detalhes" at bounding box center [1151, 394] width 61 height 14
click at [433, 166] on link "Parcelas" at bounding box center [440, 153] width 46 height 37
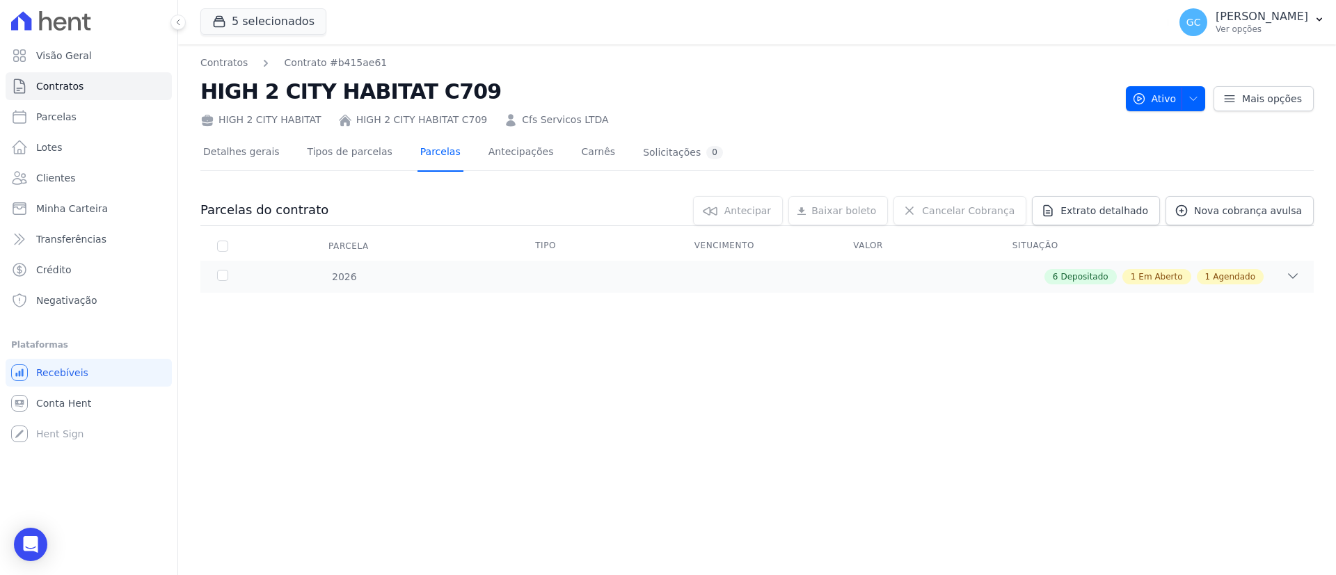
click at [425, 154] on link "Parcelas" at bounding box center [440, 153] width 46 height 37
click at [366, 298] on div "Parcelas do contrato 0 selecionada(s) Antecipar Antecipar Renegociar Baixar bol…" at bounding box center [756, 244] width 1113 height 125
click at [365, 297] on div "Parcelas do contrato 0 selecionada(s) Antecipar Antecipar Renegociar Baixar bol…" at bounding box center [756, 244] width 1113 height 125
click at [360, 282] on div "6 Depositado 1 Em Aberto 1 Agendado" at bounding box center [811, 276] width 976 height 15
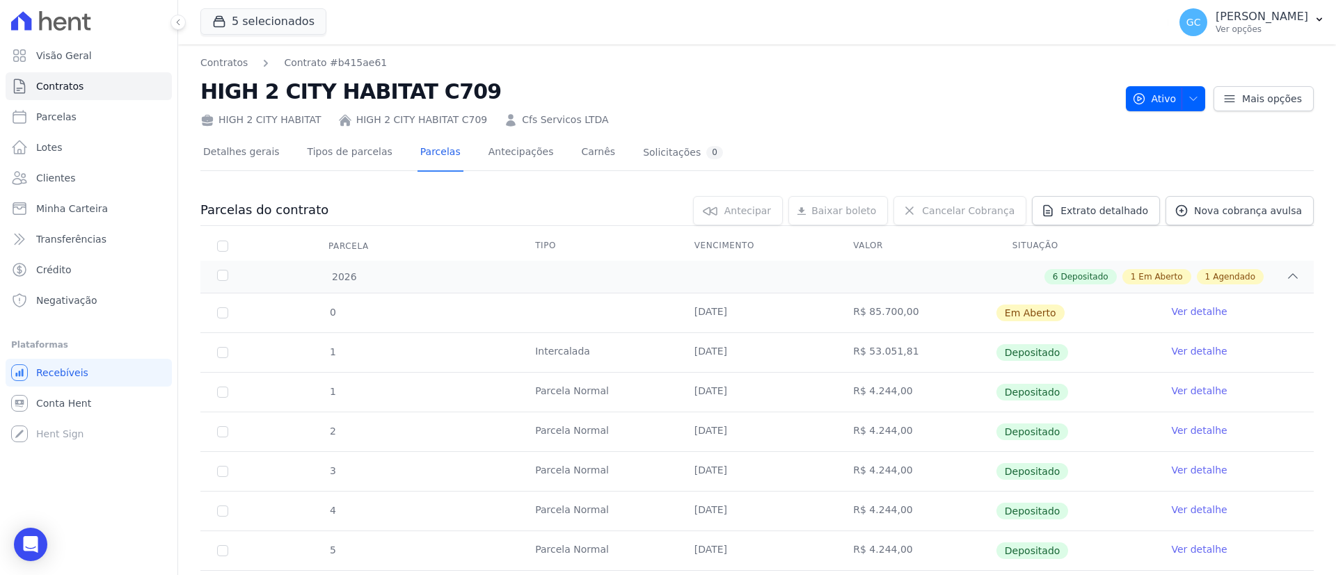
click at [1171, 310] on link "Ver detalhe" at bounding box center [1199, 312] width 56 height 14
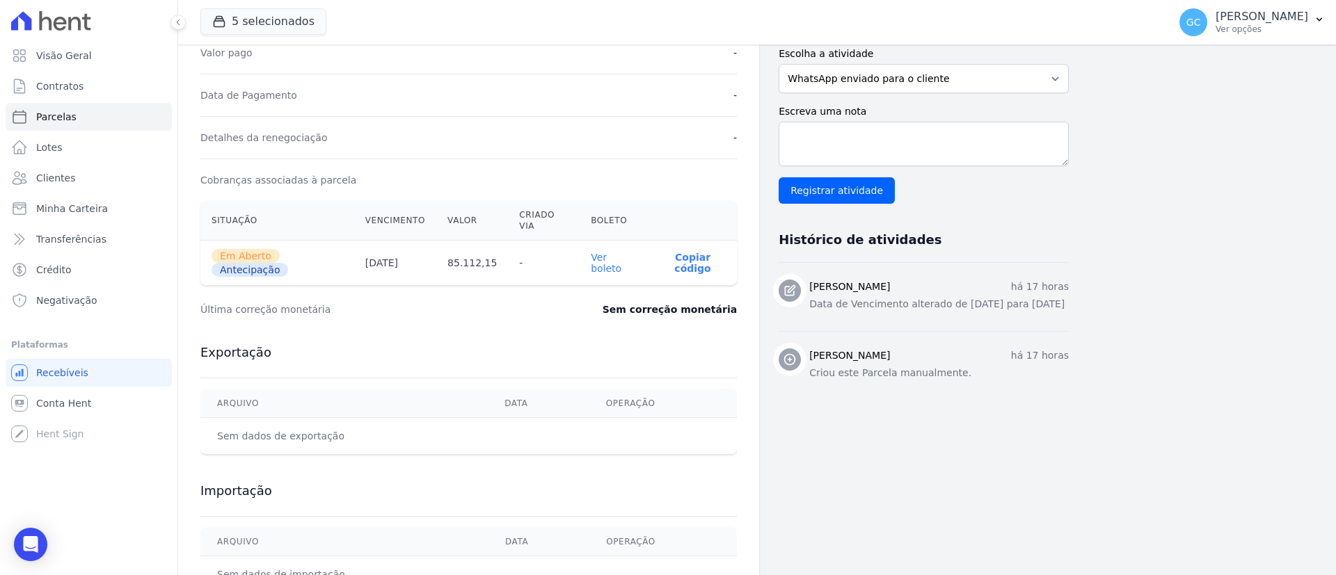
scroll to position [378, 0]
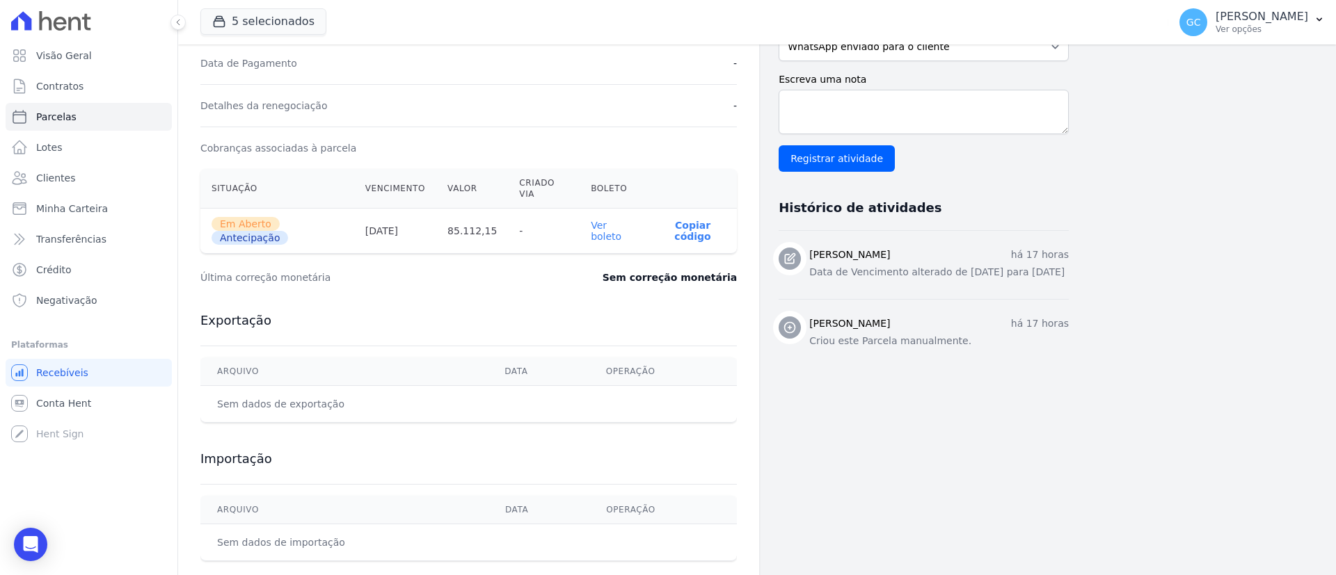
click at [616, 220] on link "Ver boleto" at bounding box center [606, 231] width 31 height 22
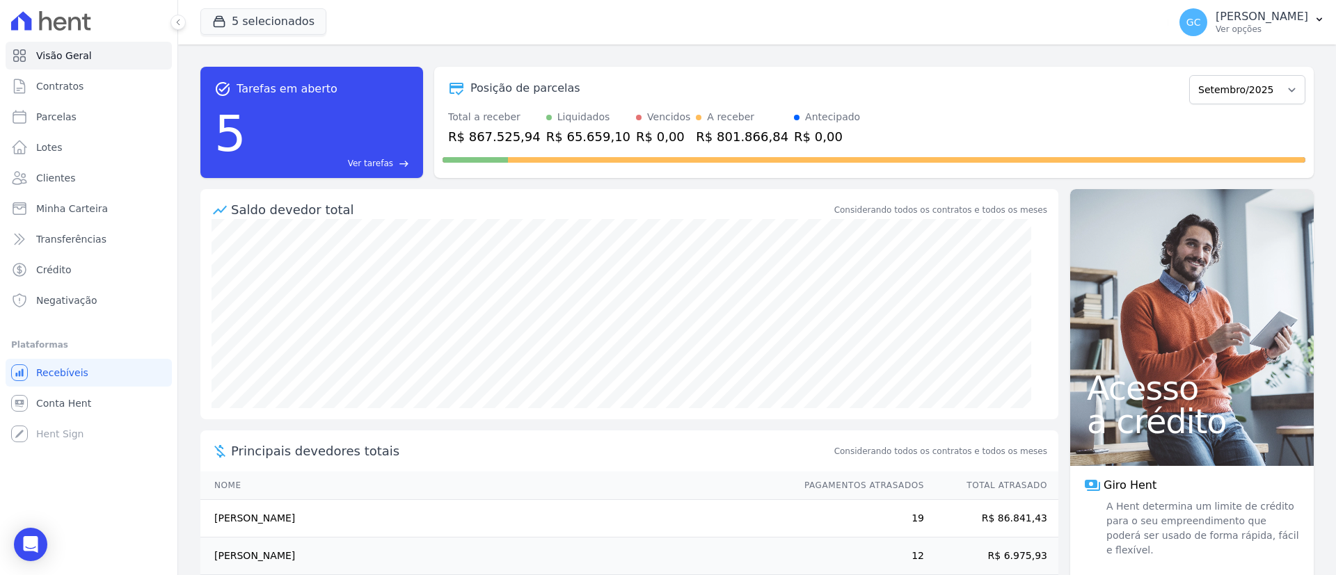
click at [388, 158] on span "Ver tarefas" at bounding box center [370, 163] width 45 height 13
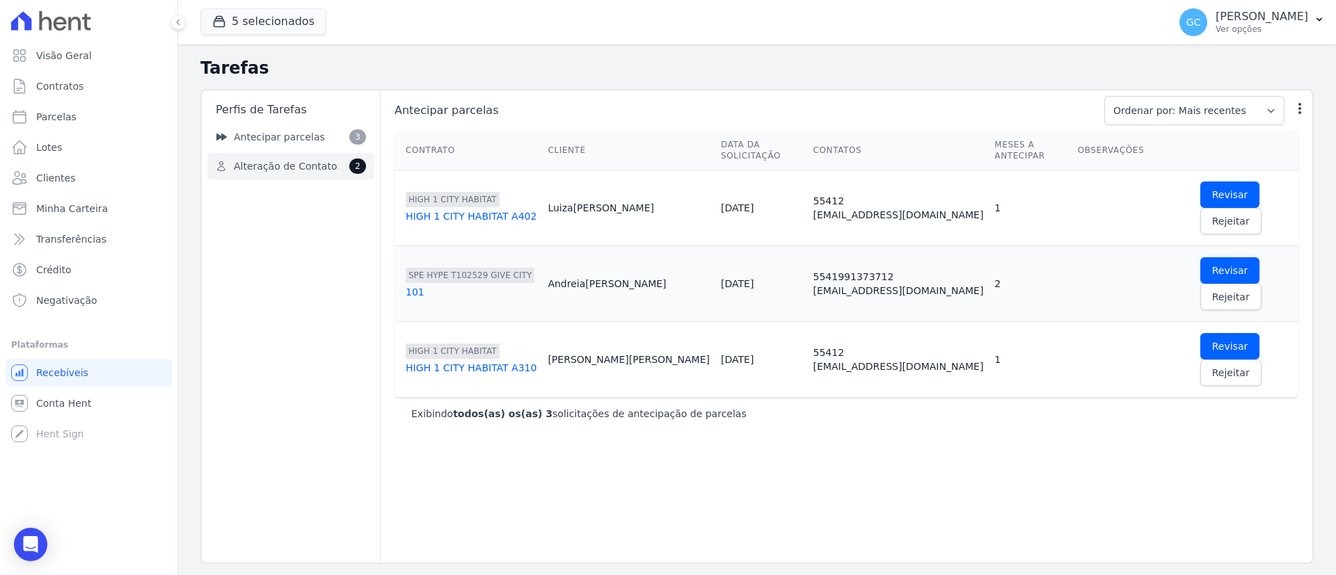
click at [323, 168] on span "Alteração de Contato" at bounding box center [285, 166] width 103 height 15
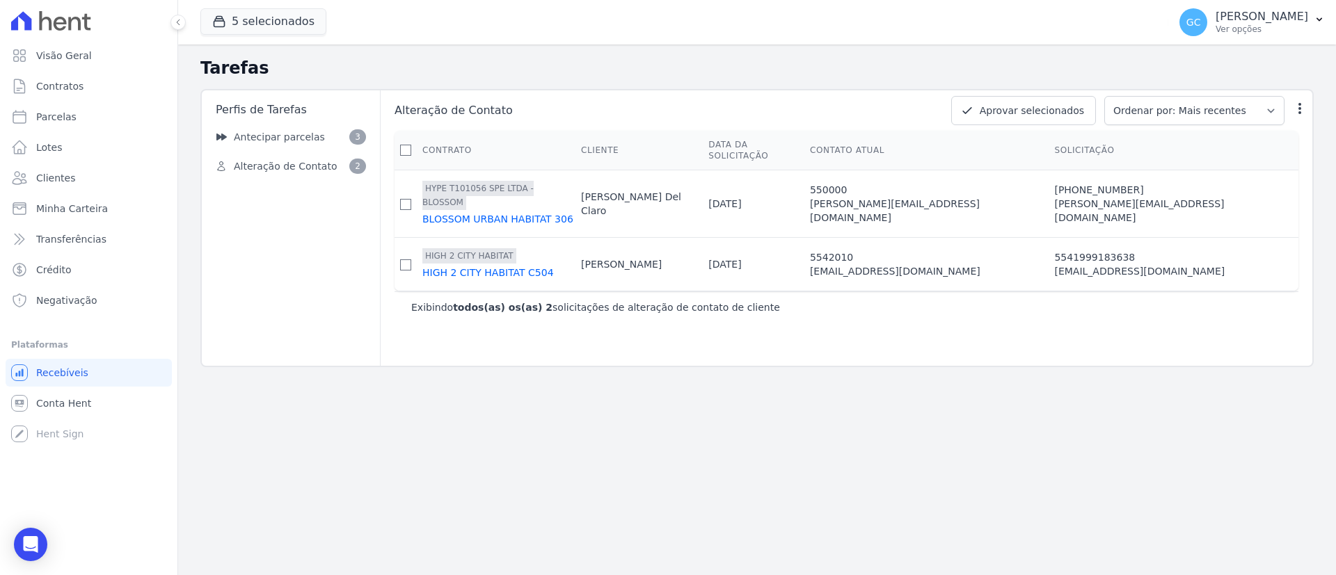
click at [403, 179] on td at bounding box center [405, 203] width 22 height 67
click at [411, 199] on input "checkbox" at bounding box center [405, 204] width 11 height 11
checkbox input "true"
click at [411, 210] on input "checkbox" at bounding box center [405, 204] width 11 height 11
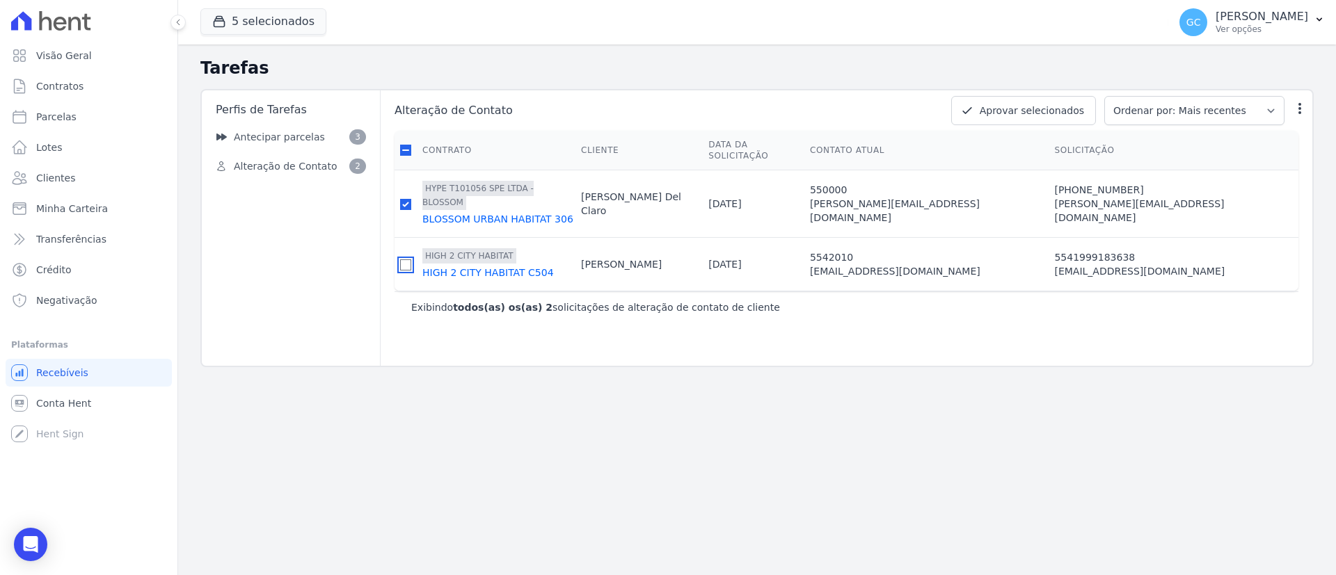
checkbox input "true"
click at [1023, 108] on button "Aprovar selecionados" at bounding box center [1023, 110] width 145 height 29
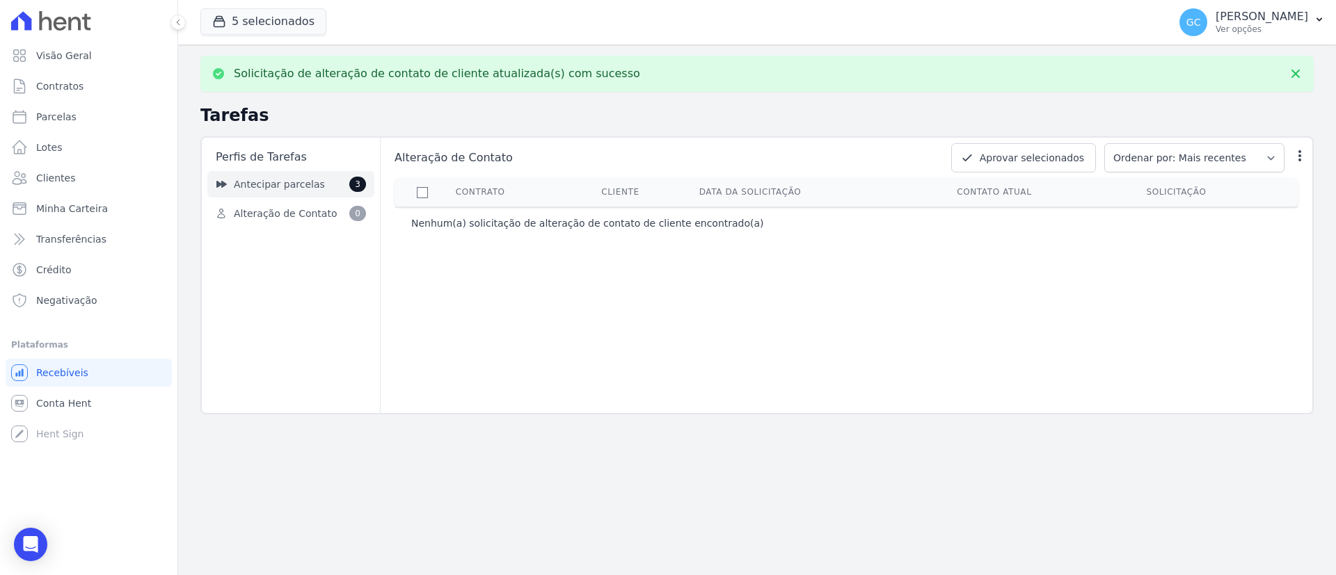
click at [253, 189] on span "Antecipar parcelas" at bounding box center [279, 184] width 91 height 15
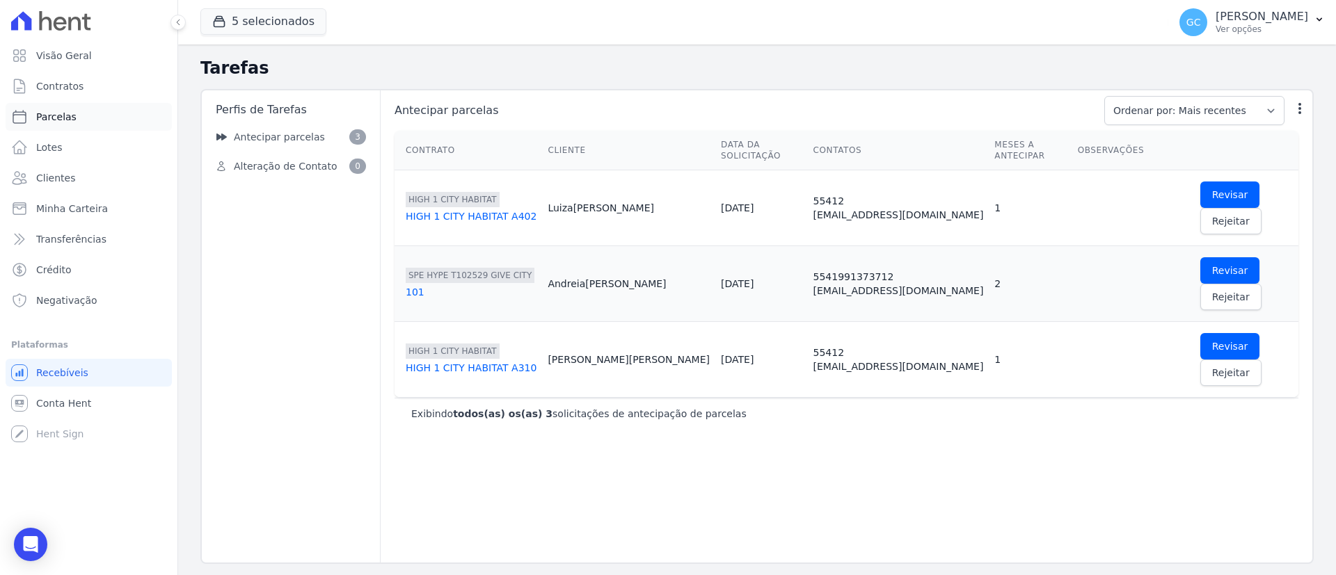
click at [64, 120] on span "Parcelas" at bounding box center [56, 117] width 40 height 14
select select
